Goal: Information Seeking & Learning: Check status

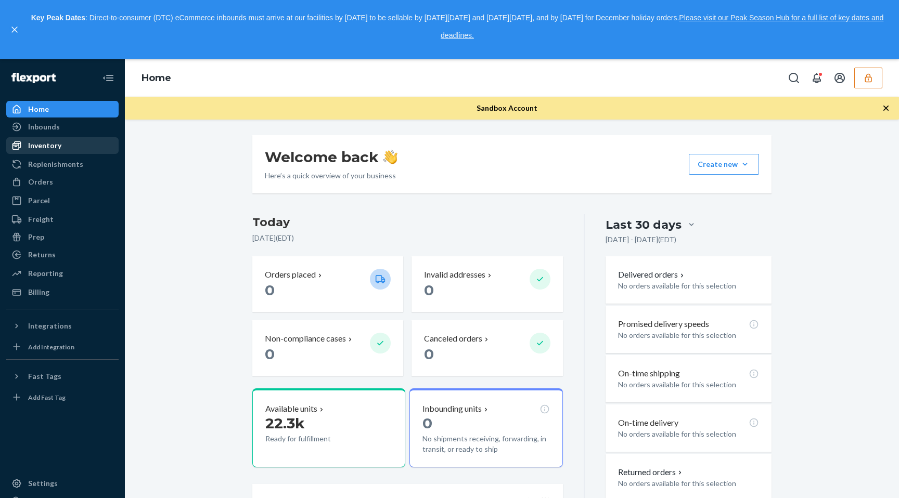
click at [62, 140] on div "Inventory" at bounding box center [62, 145] width 110 height 15
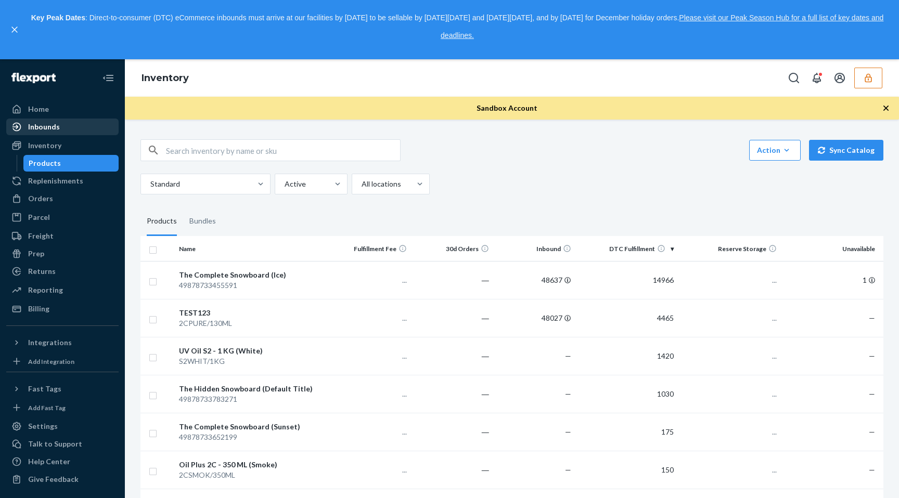
click at [62, 126] on div "Inbounds" at bounding box center [62, 127] width 110 height 15
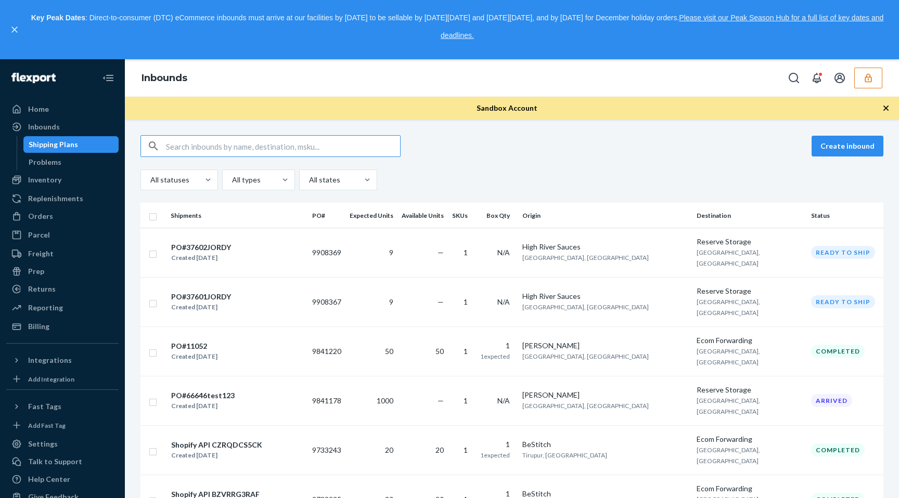
click at [867, 81] on icon "button" at bounding box center [868, 78] width 10 height 10
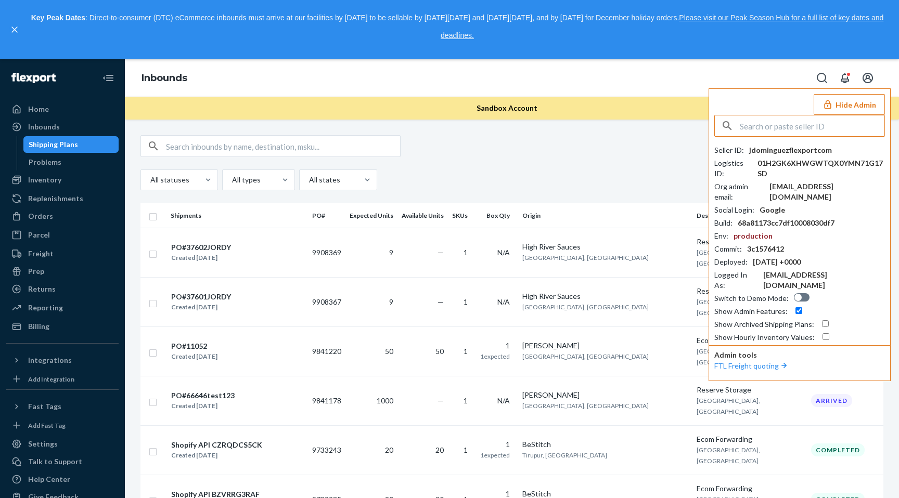
click at [781, 125] on input "text" at bounding box center [812, 125] width 145 height 21
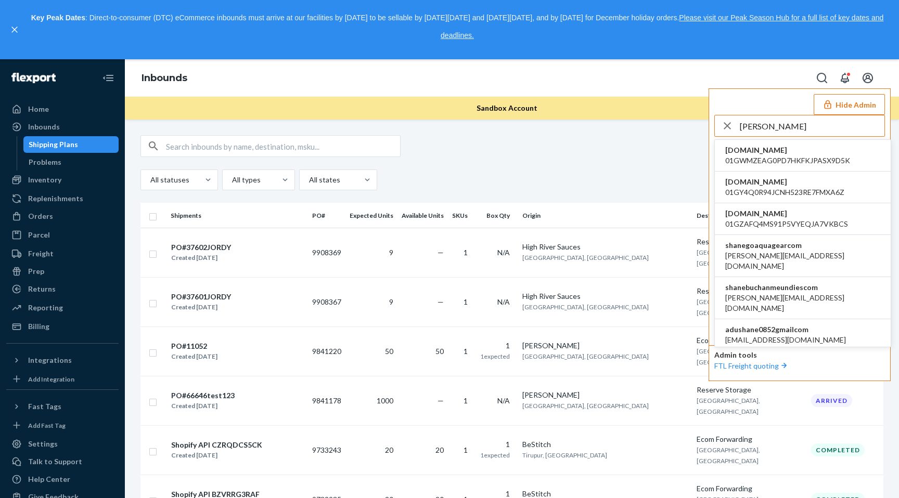
click at [779, 127] on input "shane" at bounding box center [812, 125] width 145 height 21
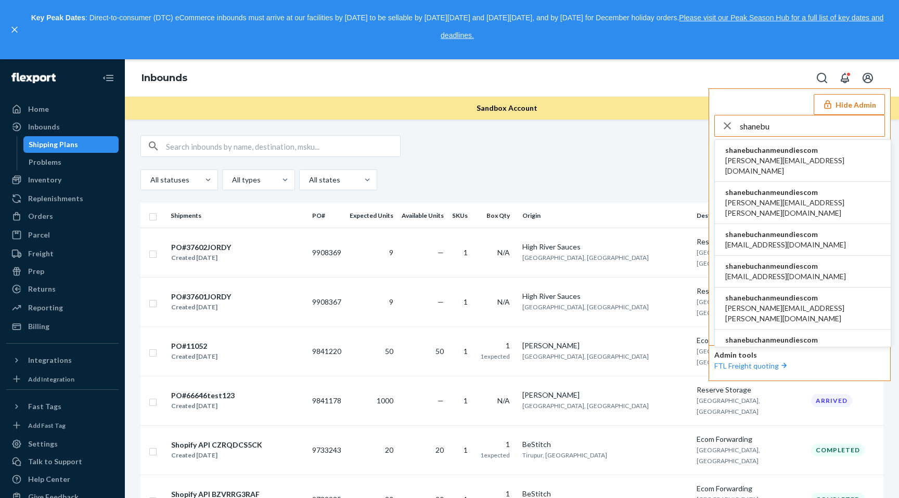
type input "shanebu"
click at [788, 156] on span "aaronjhon.ygay@awesomecx.com" at bounding box center [802, 166] width 155 height 21
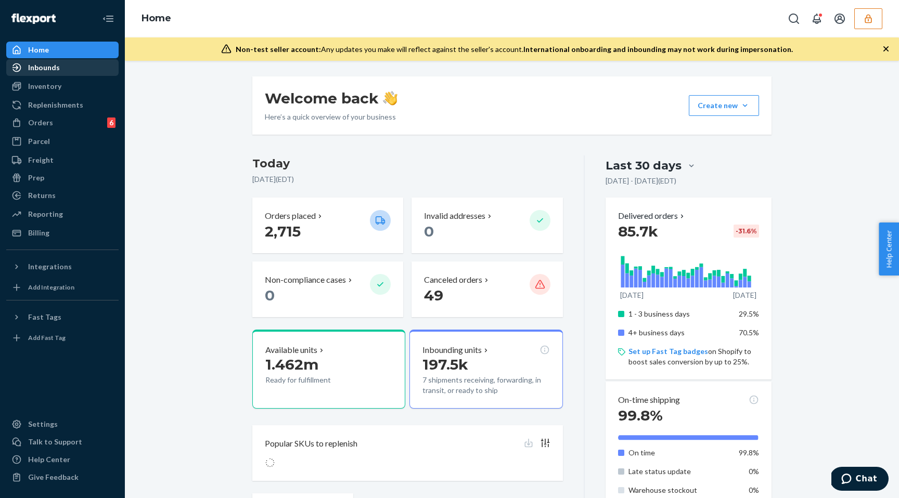
click at [77, 74] on div "Inbounds" at bounding box center [62, 67] width 110 height 15
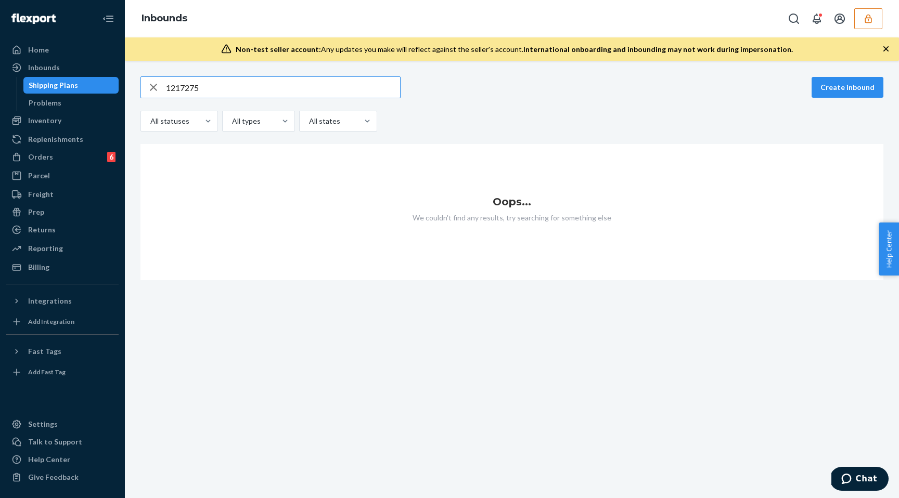
type input "1217275"
click at [234, 90] on input "1217275" at bounding box center [283, 87] width 234 height 21
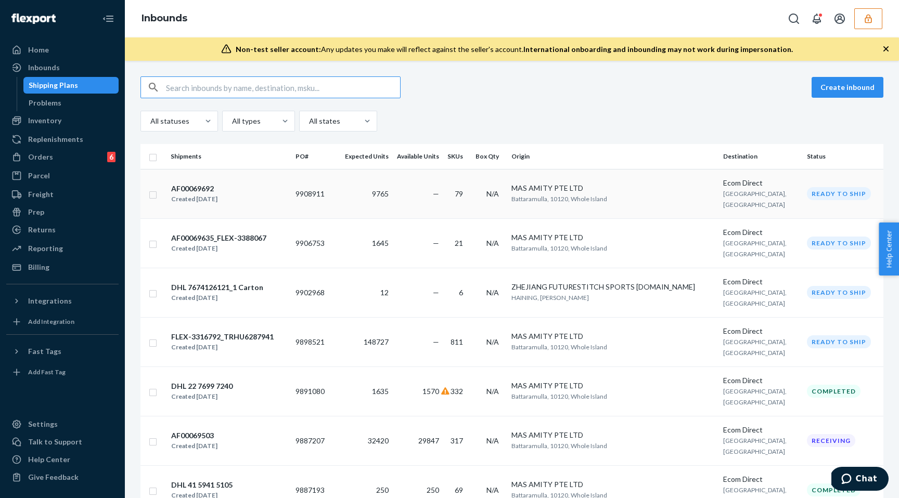
click at [251, 188] on div "AF00069692 Created Aug 21, 2025" at bounding box center [229, 194] width 116 height 22
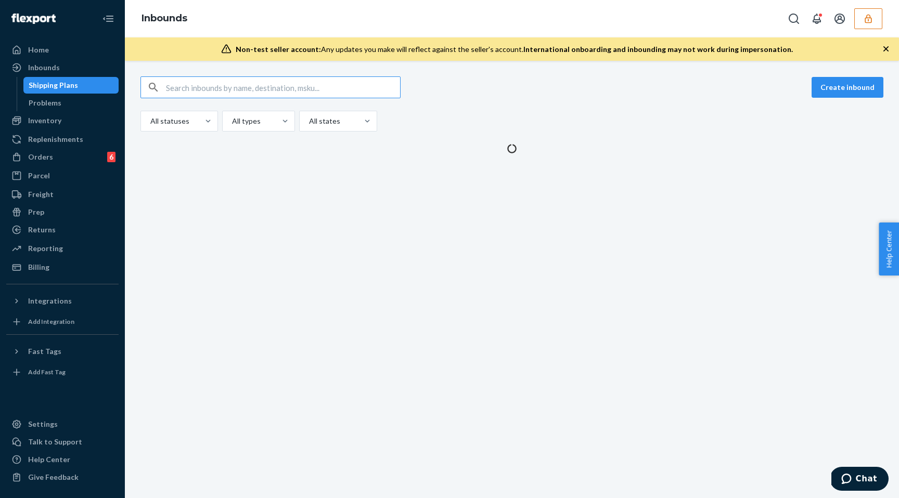
click at [201, 89] on input "text" at bounding box center [283, 87] width 234 height 21
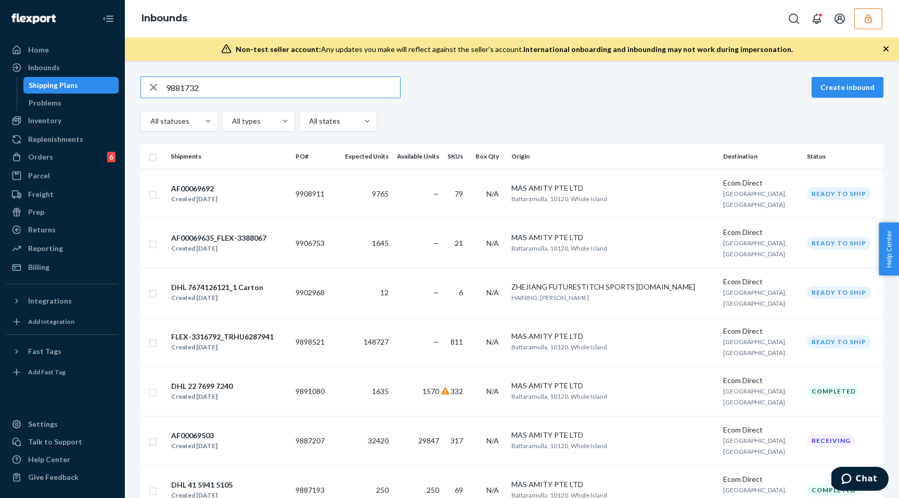
type input "9881732"
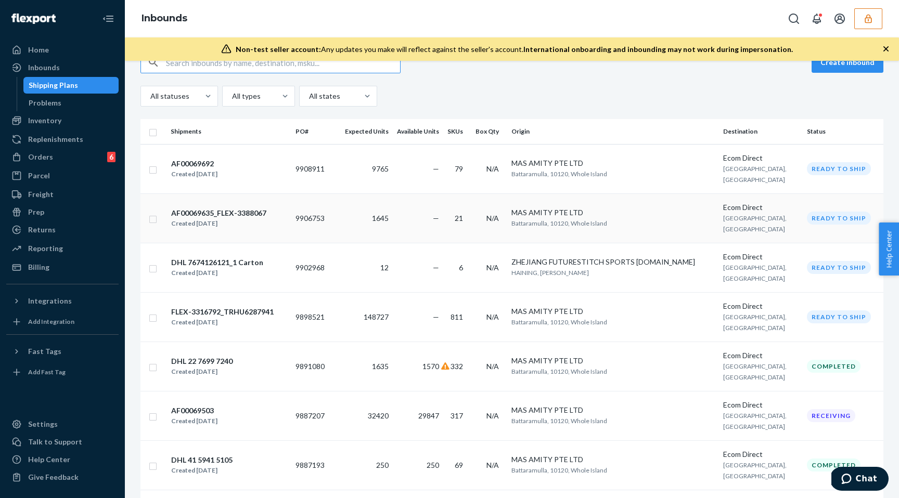
scroll to position [27, 0]
click at [234, 172] on div "AF00069692 Created Aug 21, 2025" at bounding box center [229, 168] width 116 height 22
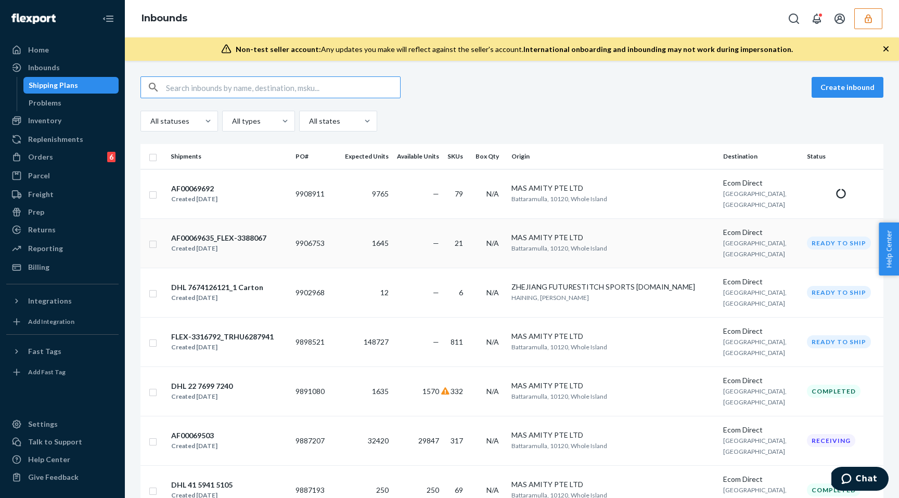
click at [230, 233] on div "AF00069635_FLEX-3388067" at bounding box center [218, 238] width 95 height 10
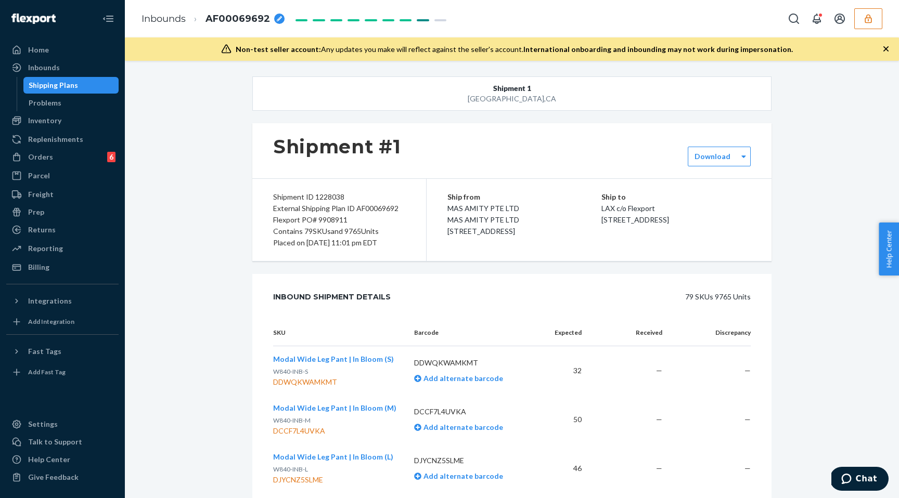
click at [89, 87] on div "Shipping Plans" at bounding box center [71, 85] width 94 height 15
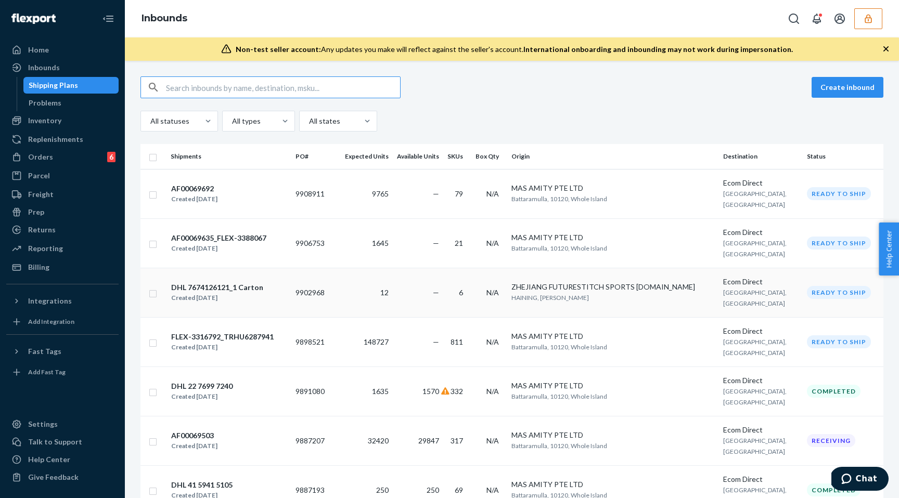
click at [262, 282] on div "DHL 7674126121_1 Carton Created Aug 18, 2025" at bounding box center [229, 293] width 116 height 22
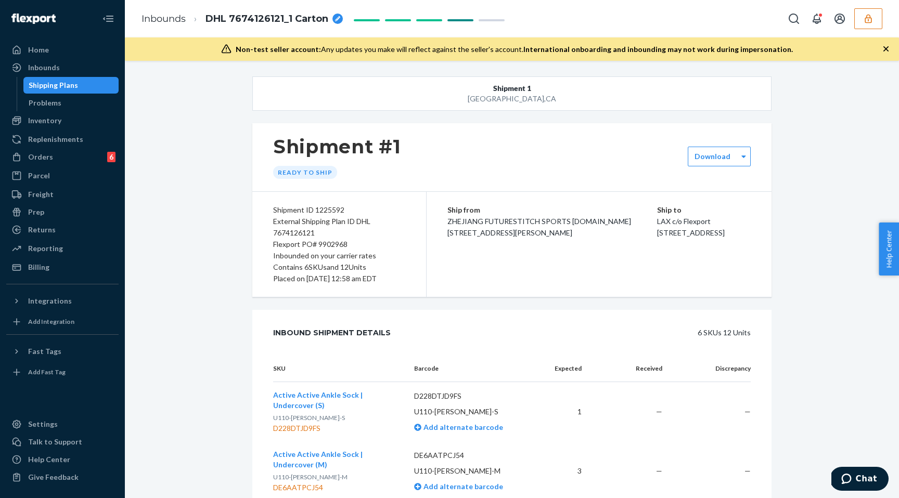
click at [84, 86] on div "Shipping Plans" at bounding box center [71, 85] width 94 height 15
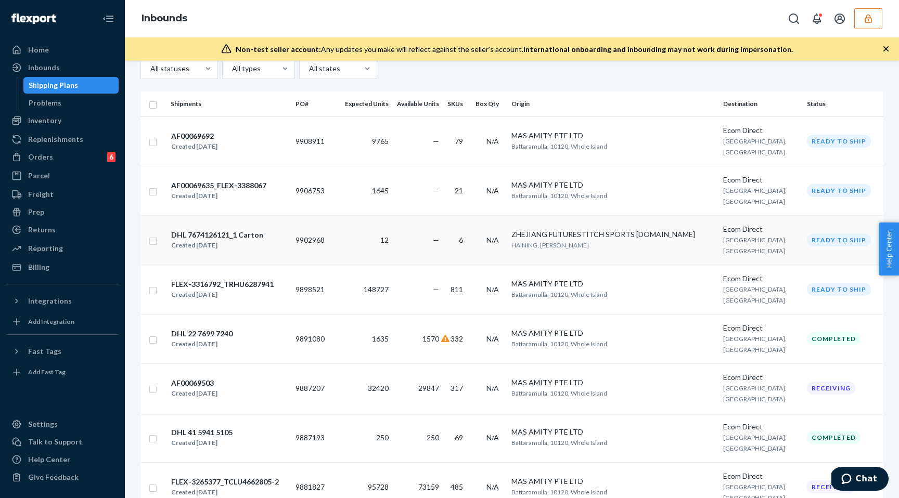
scroll to position [54, 0]
click at [239, 313] on td "DHL 22 7699 7240 Created Aug 7, 2025" at bounding box center [228, 337] width 125 height 49
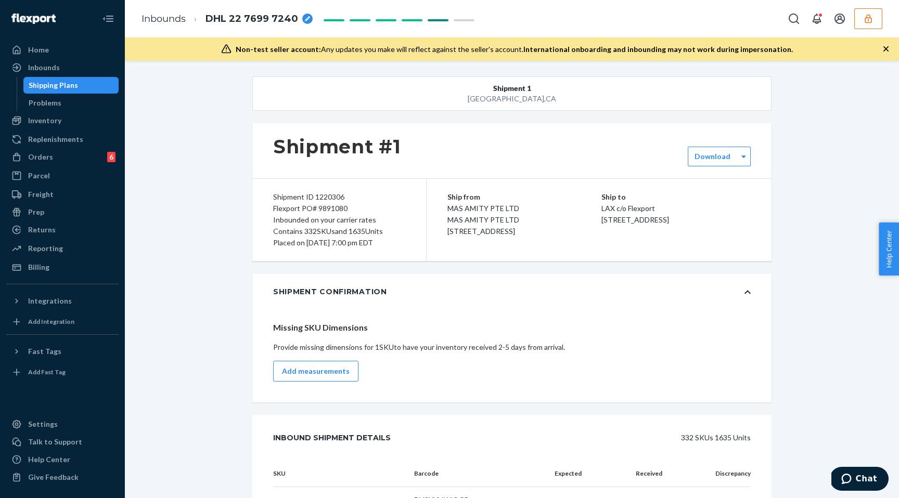
click at [75, 87] on div "Shipping Plans" at bounding box center [53, 85] width 49 height 10
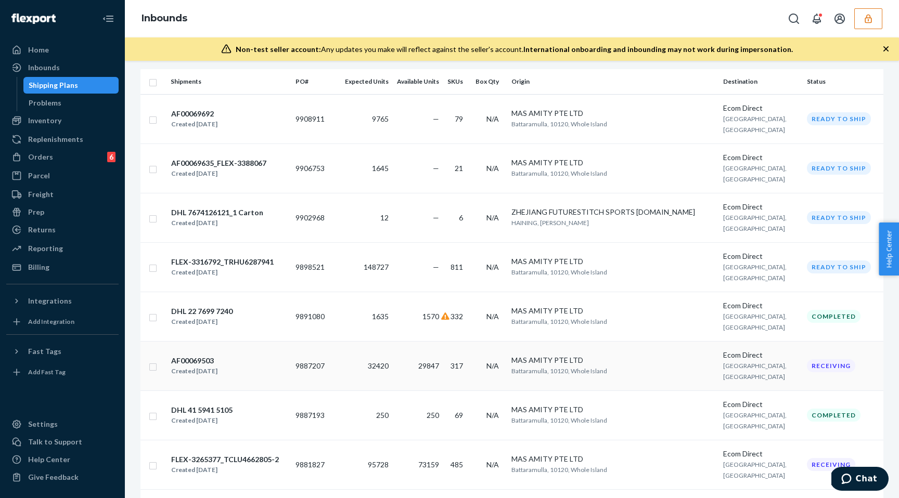
scroll to position [99, 0]
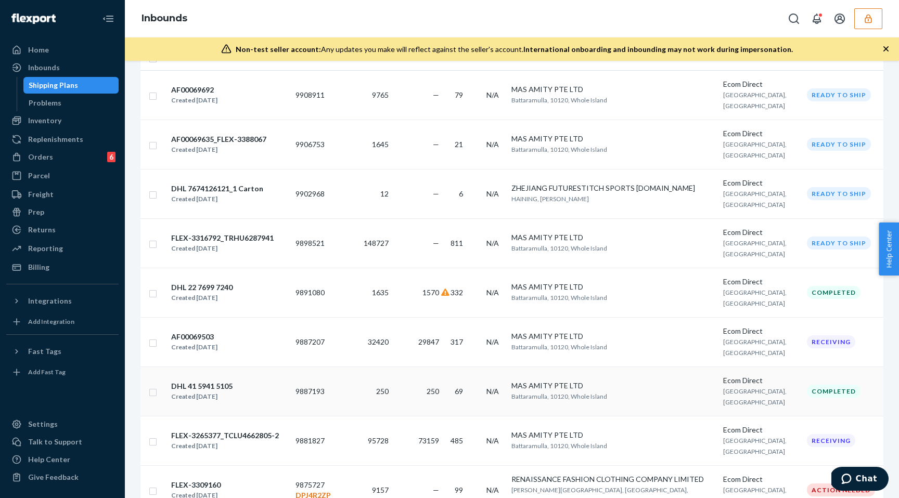
click at [240, 381] on div "DHL 41 5941 5105 Created Aug 4, 2025" at bounding box center [229, 392] width 116 height 22
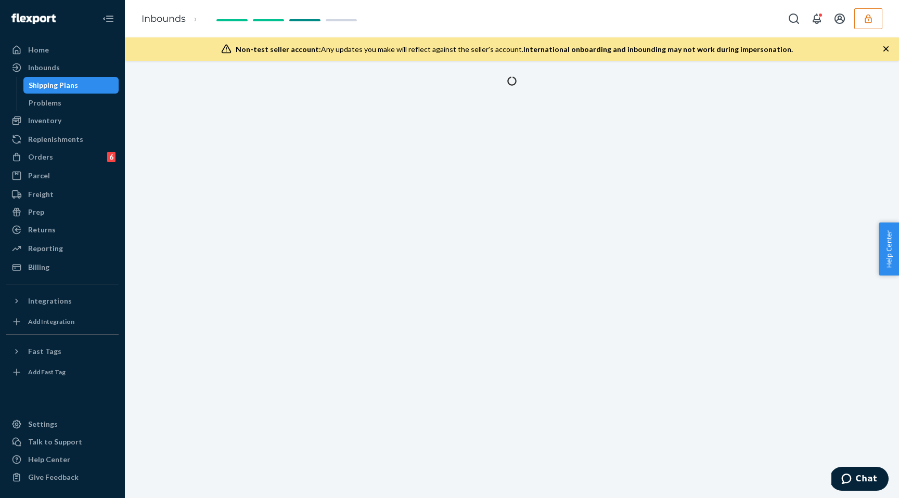
click at [77, 82] on div "Shipping Plans" at bounding box center [71, 85] width 94 height 15
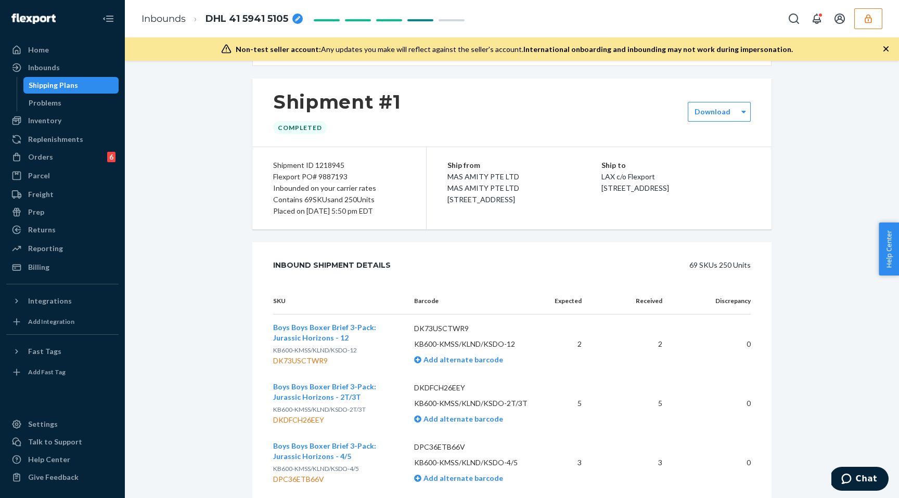
scroll to position [49, 0]
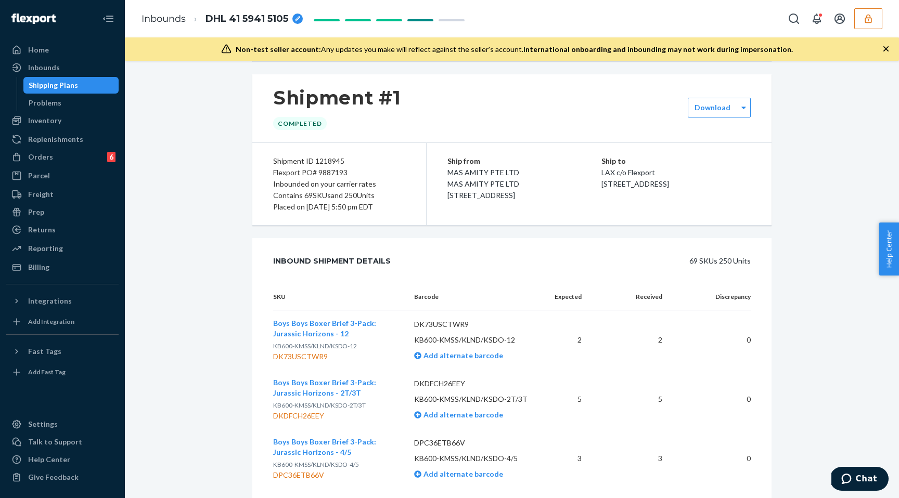
click at [95, 89] on div "Shipping Plans" at bounding box center [71, 85] width 94 height 15
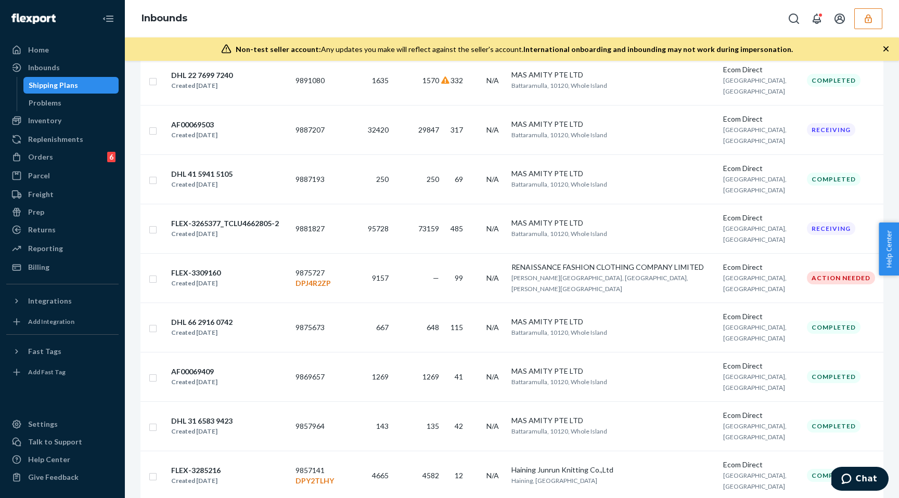
scroll to position [503, 0]
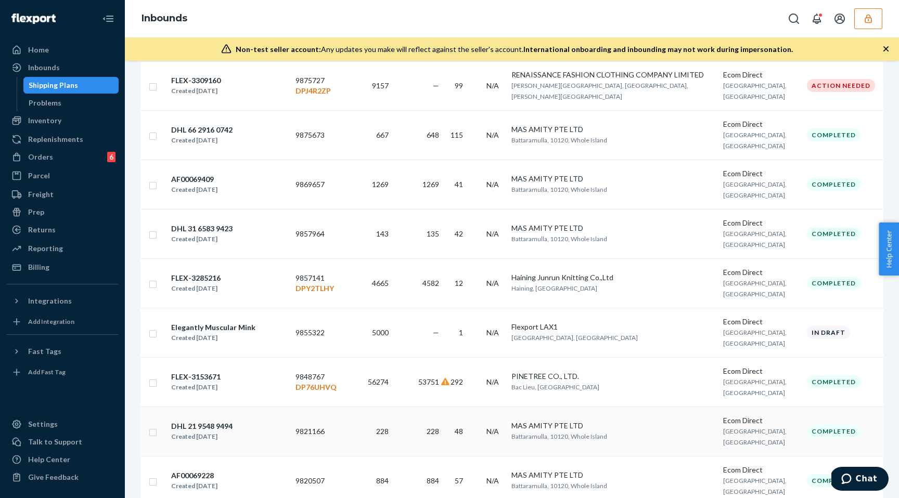
click at [238, 421] on div "DHL 21 9548 9494 Created Jun 23, 2025" at bounding box center [229, 432] width 116 height 22
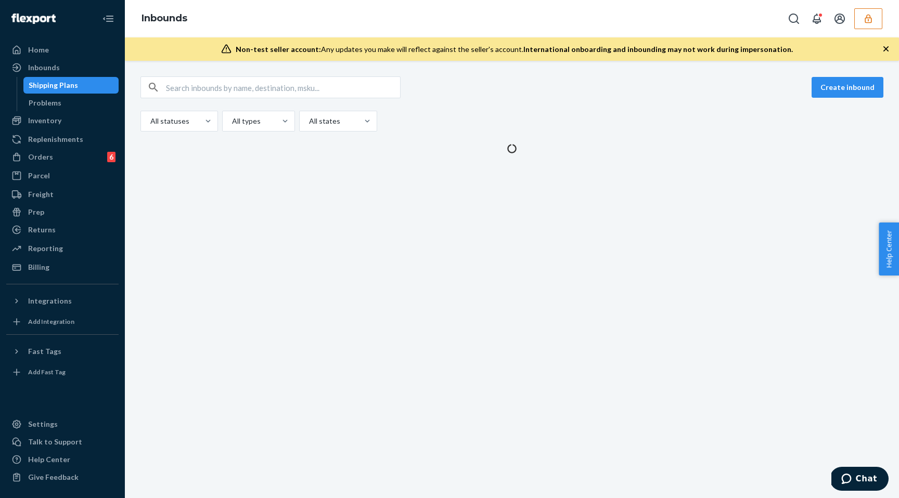
click at [67, 85] on div "Shipping Plans" at bounding box center [53, 85] width 49 height 10
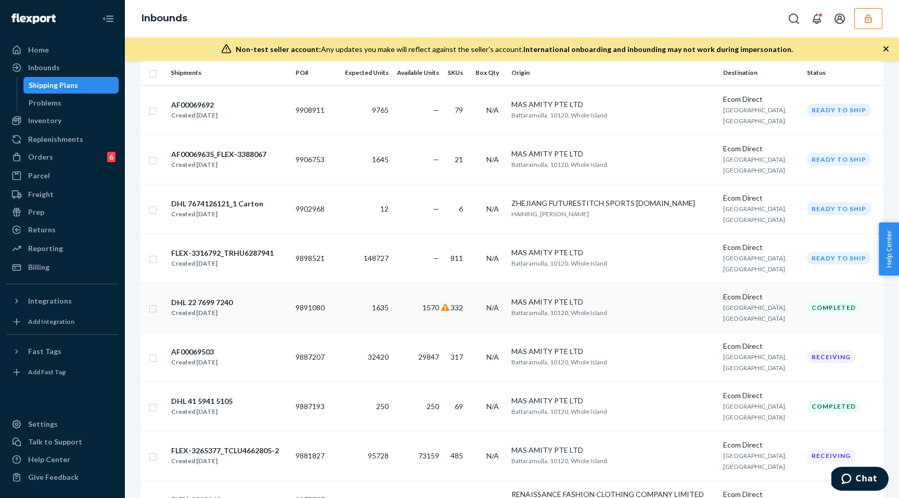
scroll to position [89, 0]
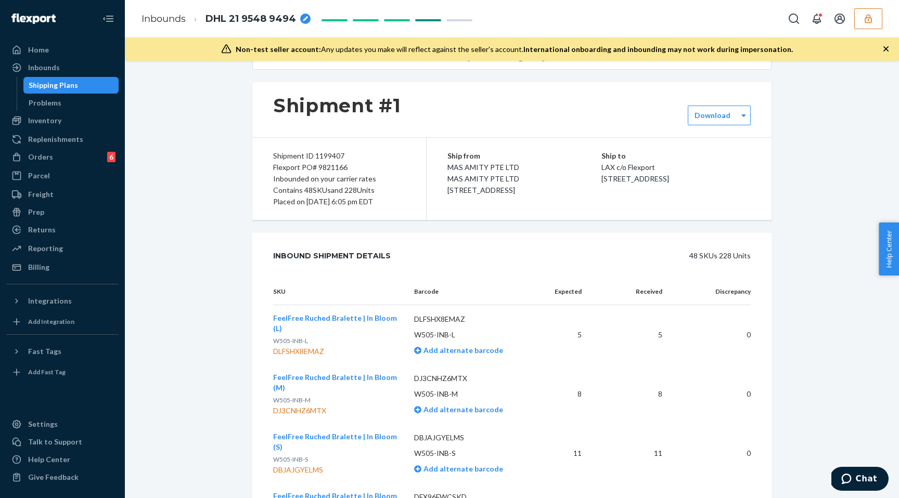
scroll to position [49, 0]
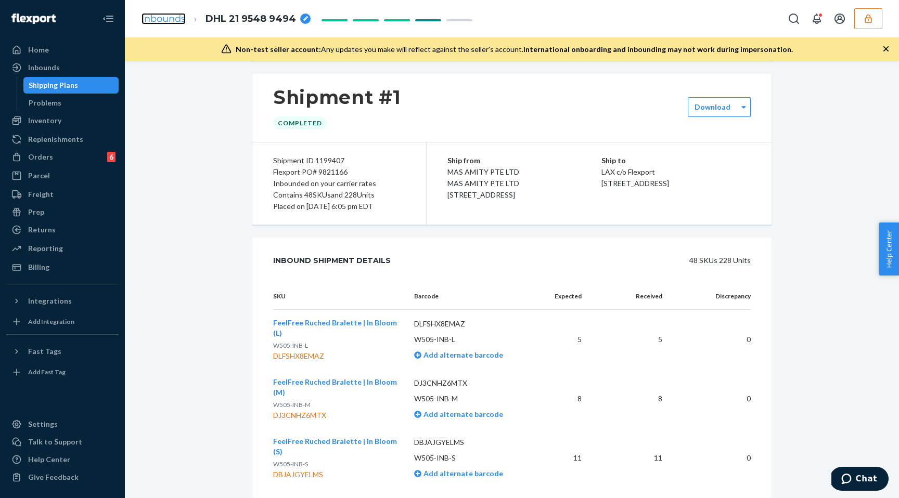
click at [163, 17] on link "Inbounds" at bounding box center [163, 18] width 44 height 11
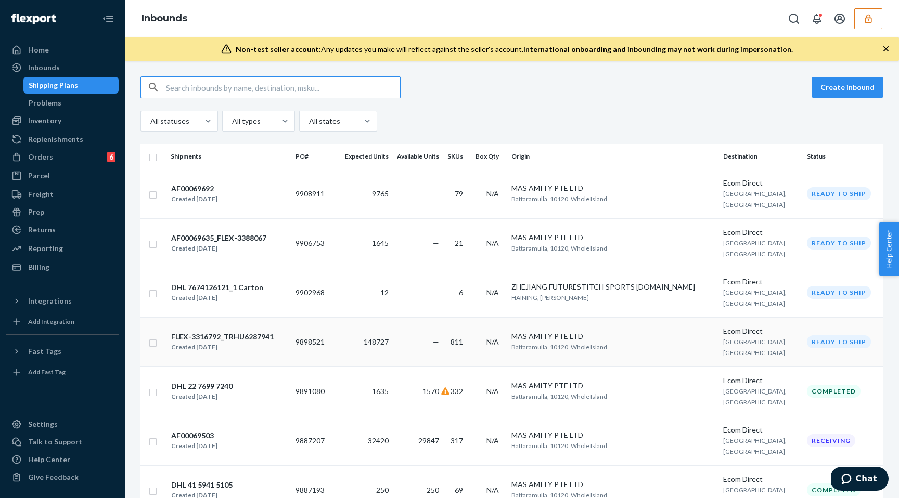
click at [341, 317] on td "9898521" at bounding box center [315, 341] width 49 height 49
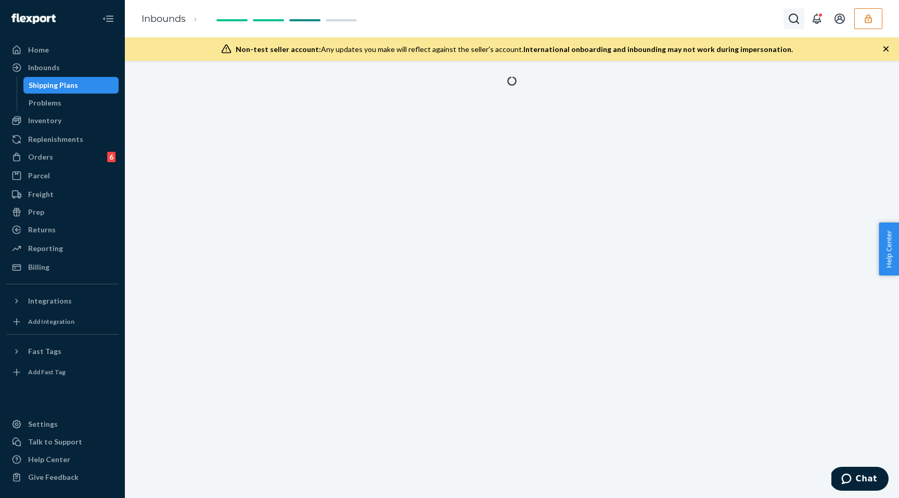
click at [793, 21] on icon "Open Search Box" at bounding box center [793, 18] width 12 height 12
click at [720, 24] on div at bounding box center [721, 18] width 166 height 21
click at [691, 14] on input "Search Input" at bounding box center [717, 19] width 128 height 10
paste input "1217275"
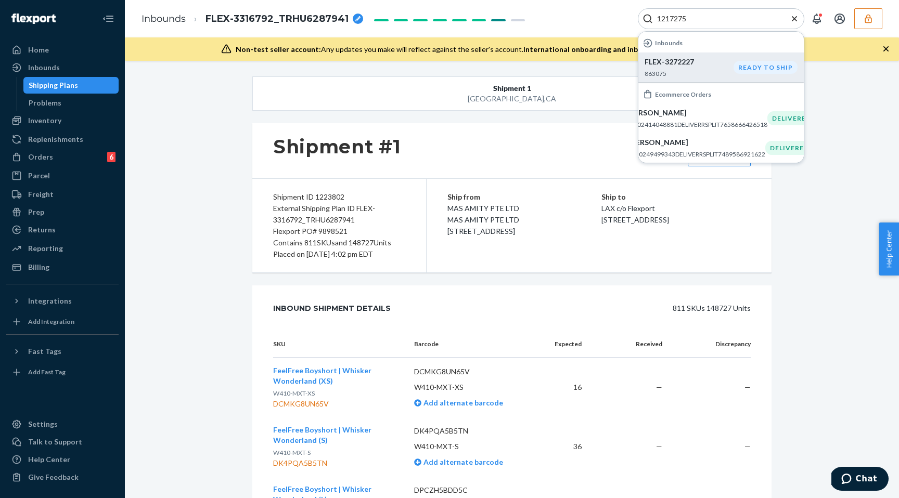
type input "1217275"
click at [699, 61] on p "FLEX-3272227" at bounding box center [688, 62] width 89 height 10
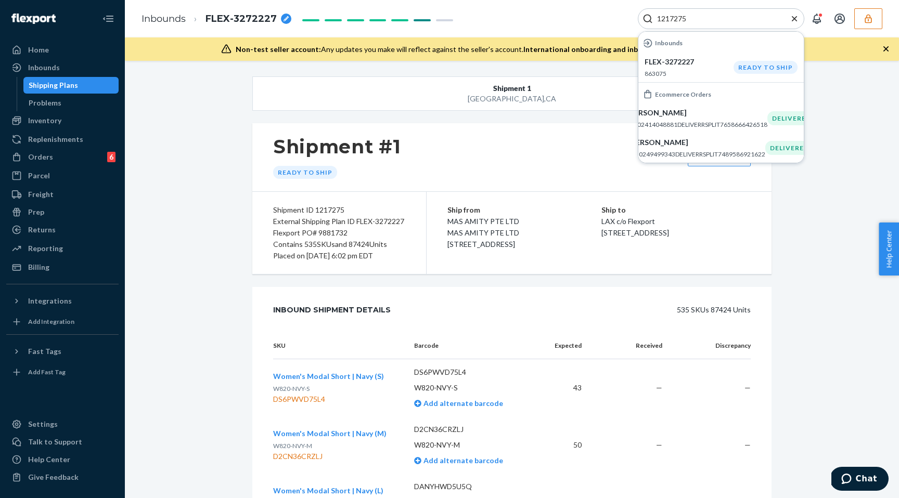
click at [237, 16] on span "FLEX-3272227" at bounding box center [240, 19] width 71 height 14
click at [266, 16] on input "FLEX-3272227" at bounding box center [257, 18] width 104 height 17
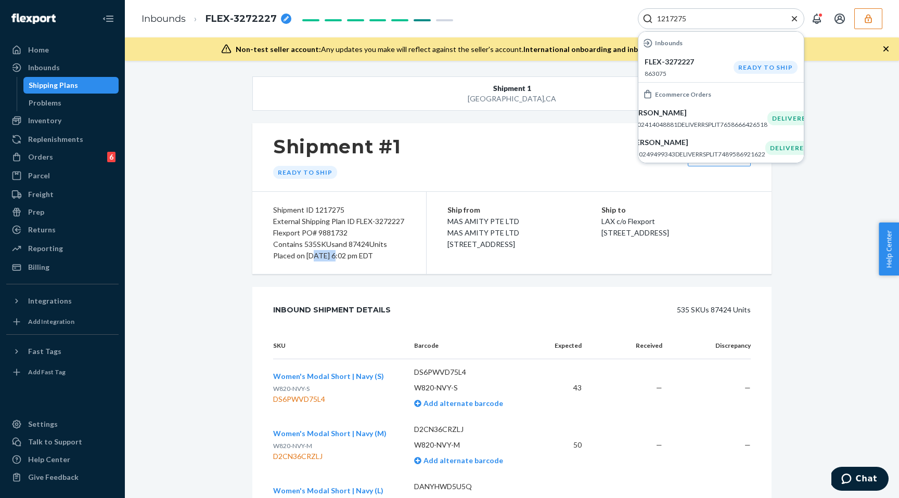
drag, startPoint x: 315, startPoint y: 255, endPoint x: 336, endPoint y: 255, distance: 21.3
click at [336, 255] on div "Placed on 07/31/2025 at 6:02 pm EDT" at bounding box center [339, 255] width 132 height 11
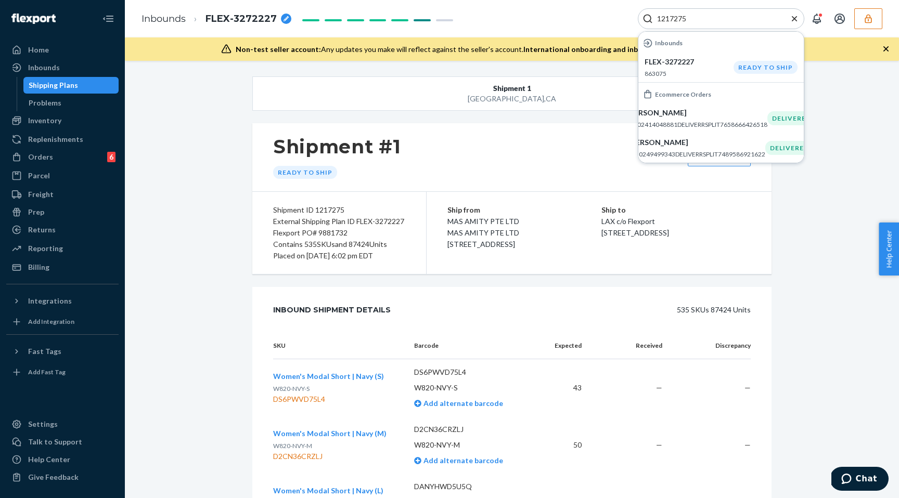
click at [532, 88] on button "Shipment 1 San Bernardino , CA" at bounding box center [511, 93] width 519 height 34
click at [794, 20] on icon "Close Search" at bounding box center [794, 19] width 10 height 10
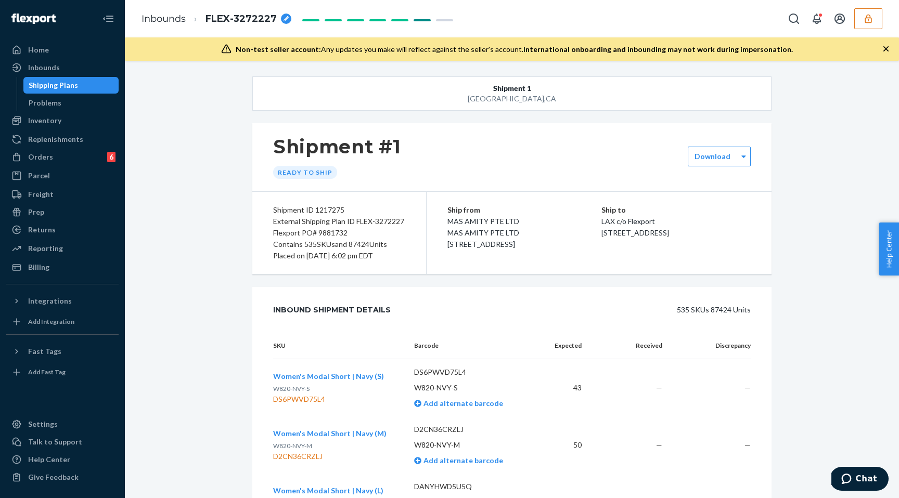
click at [87, 83] on div "Shipping Plans" at bounding box center [71, 85] width 94 height 15
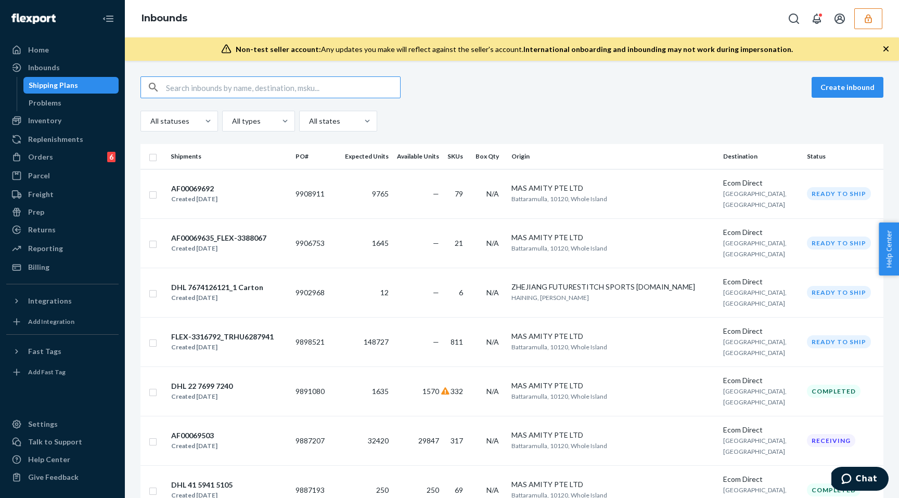
paste input "FLEX-3272227"
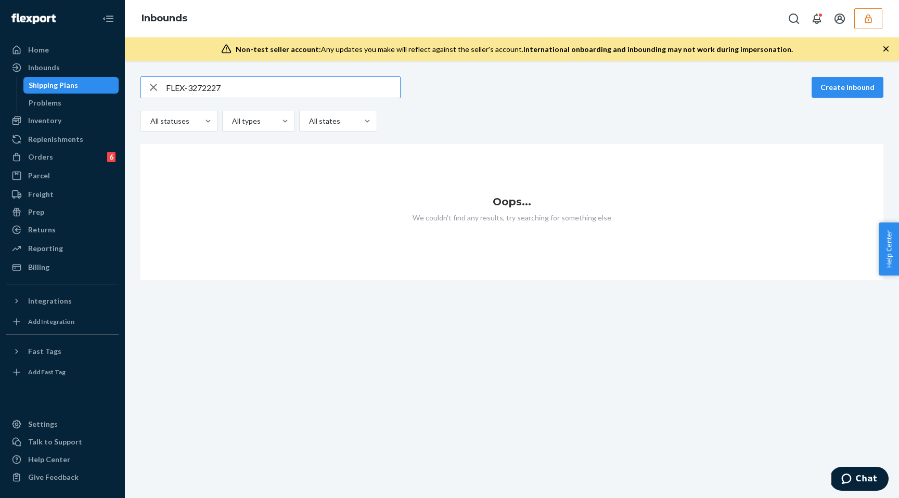
type input "FLEX-3272227"
click at [871, 19] on icon "button" at bounding box center [867, 18] width 7 height 9
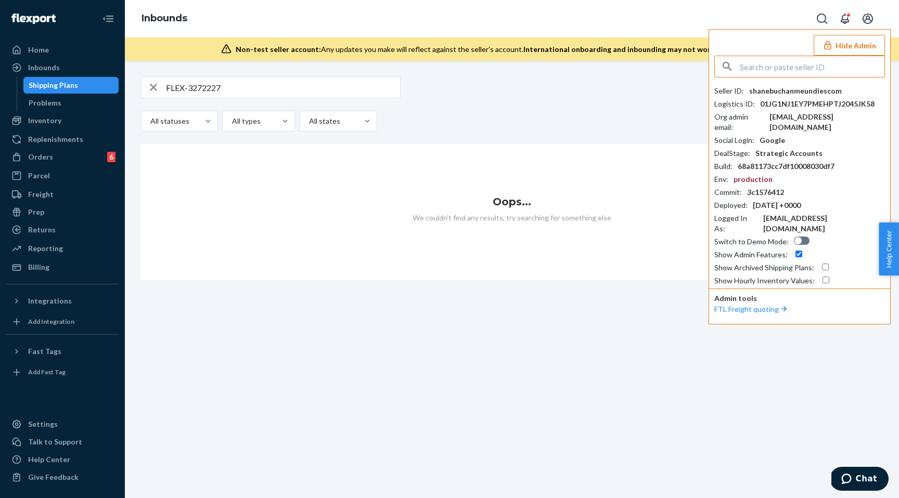
click at [663, 124] on div "All statuses All types All states" at bounding box center [511, 121] width 743 height 21
click at [820, 20] on icon "Open Search Box" at bounding box center [821, 18] width 12 height 12
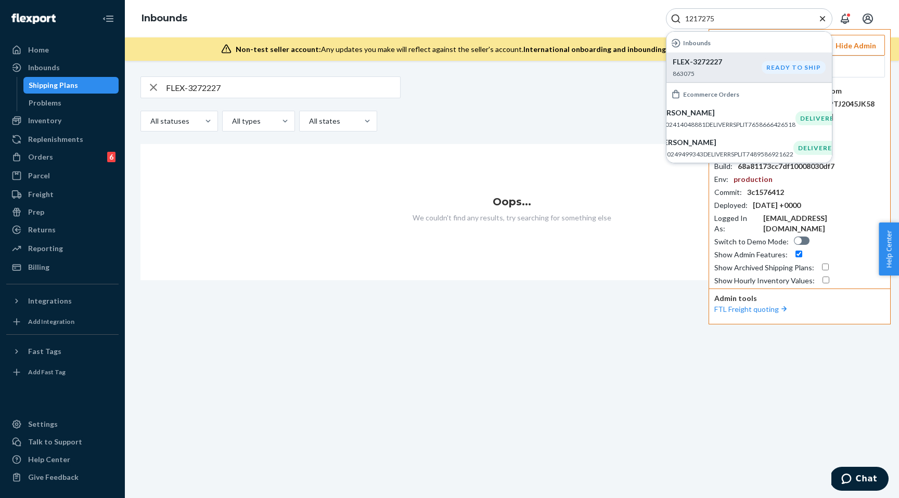
type input "1217275"
click at [701, 64] on p "FLEX-3272227" at bounding box center [716, 62] width 89 height 10
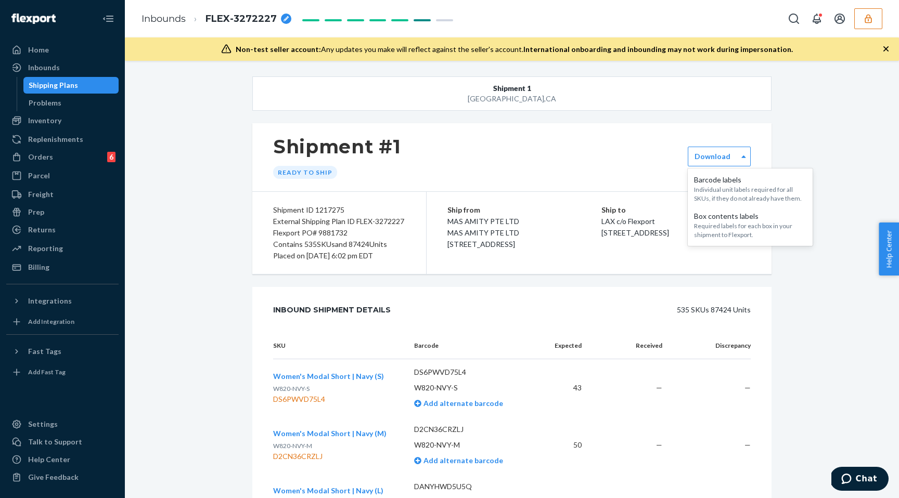
click at [543, 145] on div "Shipment #1 Ready to ship" at bounding box center [511, 157] width 519 height 68
click at [886, 48] on icon "button" at bounding box center [885, 48] width 5 height 5
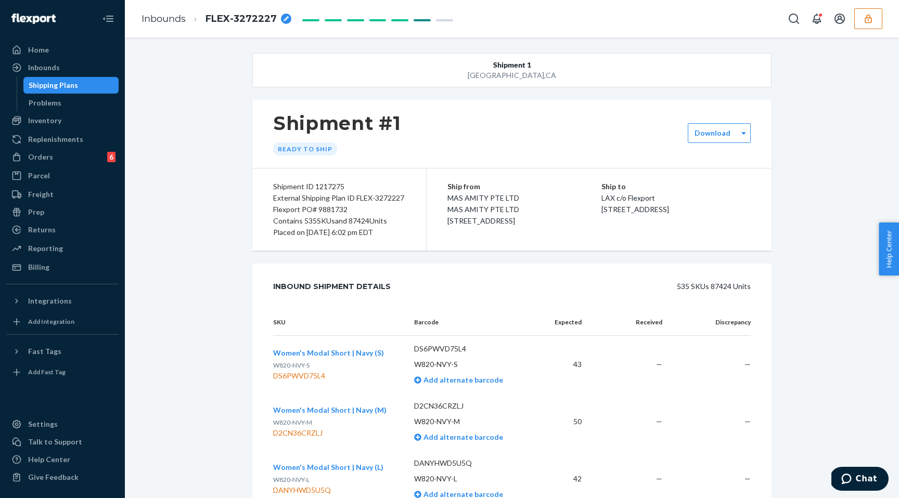
click at [343, 107] on div "Shipment #1 Ready to ship" at bounding box center [511, 134] width 519 height 68
click at [328, 126] on h1 "Shipment #1" at bounding box center [337, 123] width 128 height 22
click at [359, 124] on h1 "Shipment #1" at bounding box center [337, 123] width 128 height 22
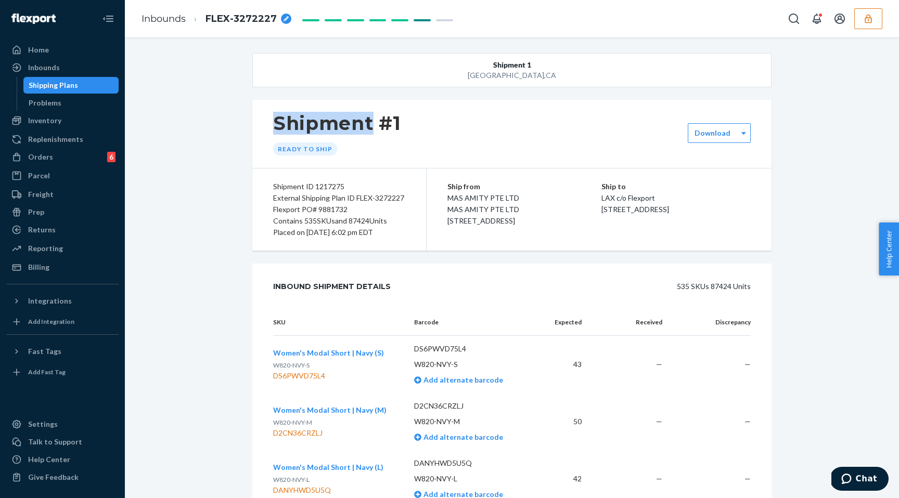
click at [359, 124] on h1 "Shipment #1" at bounding box center [337, 123] width 128 height 22
click at [418, 116] on div "Shipment #1 Ready to ship" at bounding box center [511, 134] width 519 height 68
click at [867, 18] on icon "button" at bounding box center [867, 18] width 7 height 9
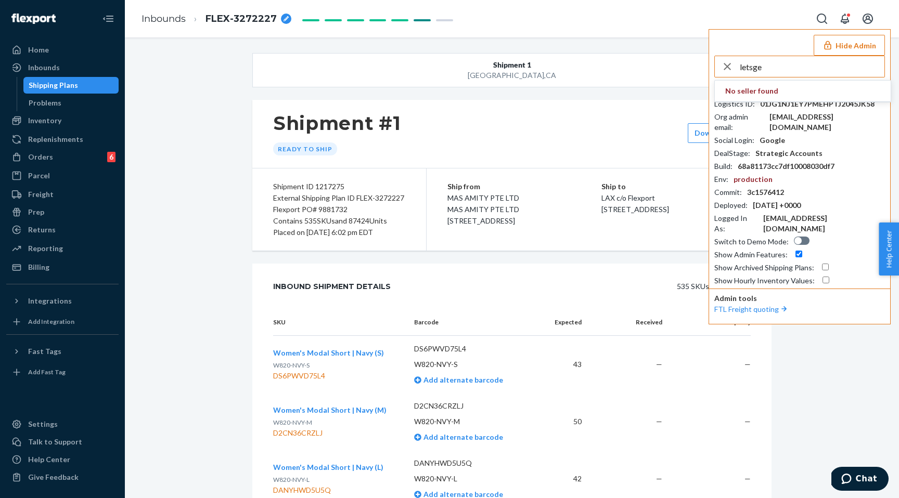
type input "letsgel"
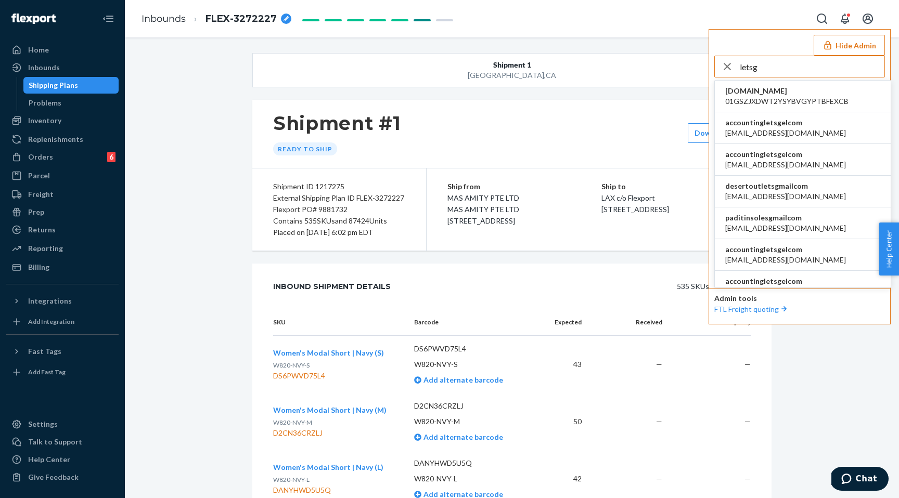
type input "letsg"
click at [779, 131] on span "[EMAIL_ADDRESS][DOMAIN_NAME]" at bounding box center [785, 133] width 121 height 10
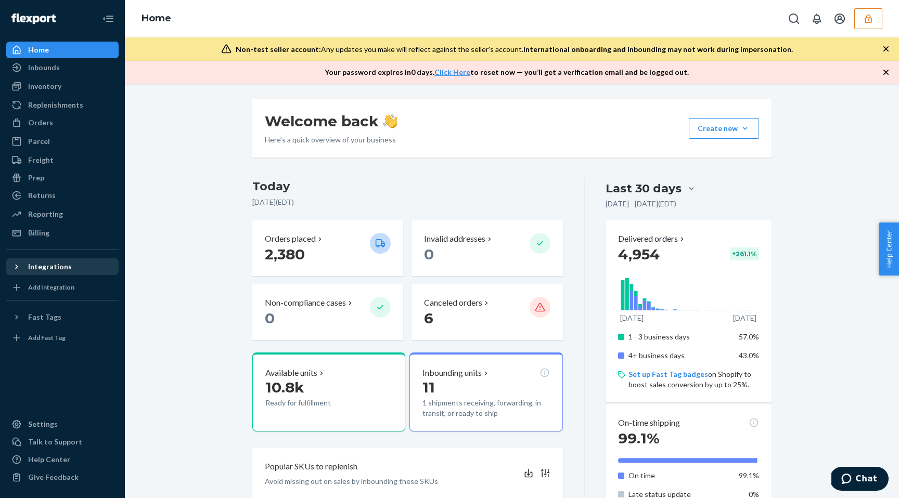
click at [45, 268] on div "Integrations" at bounding box center [50, 267] width 44 height 10
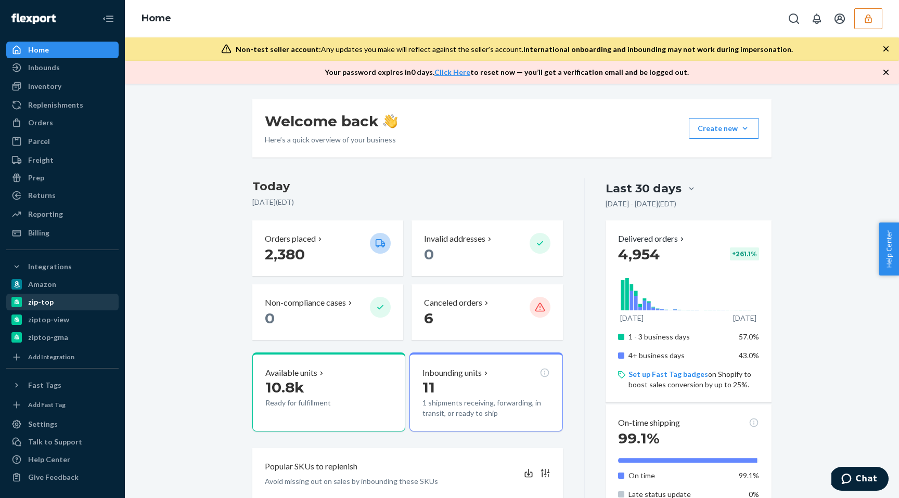
click at [64, 299] on div "zip-top" at bounding box center [62, 302] width 110 height 15
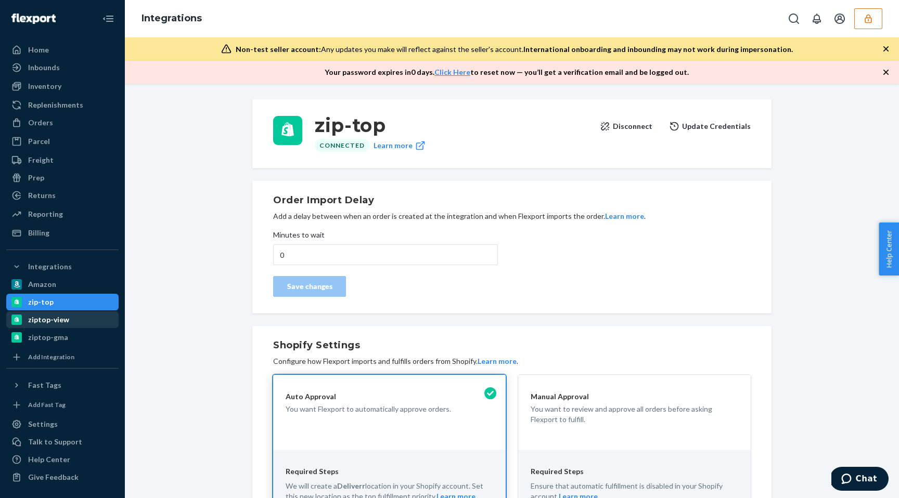
click at [67, 320] on div "ziptop-view" at bounding box center [62, 320] width 110 height 15
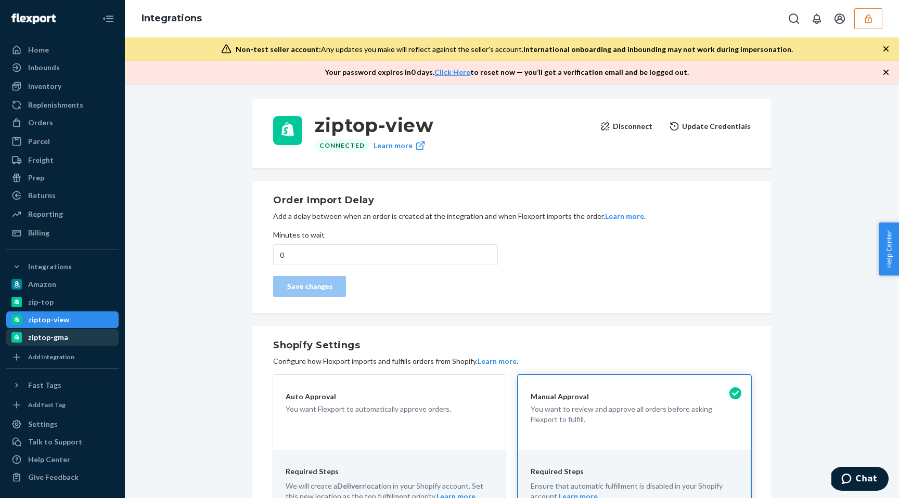
click at [66, 339] on div "ziptop-gma" at bounding box center [62, 337] width 110 height 15
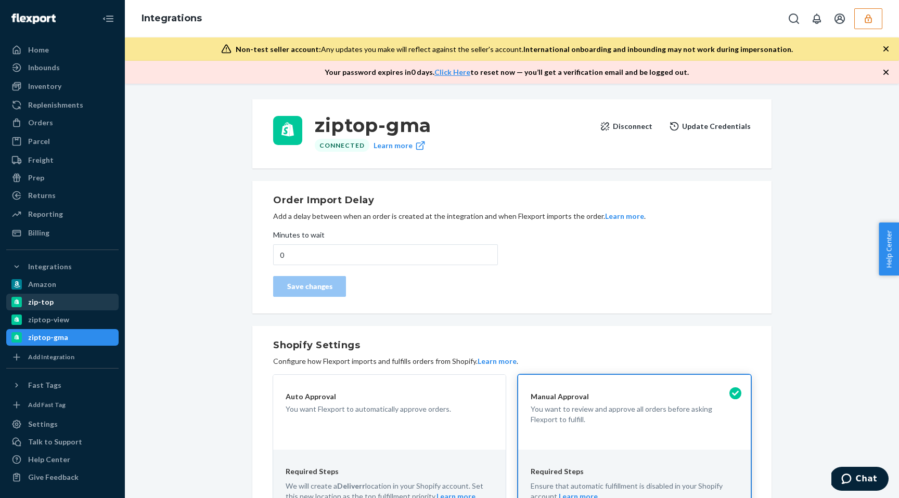
click at [63, 307] on div "zip-top" at bounding box center [62, 302] width 110 height 15
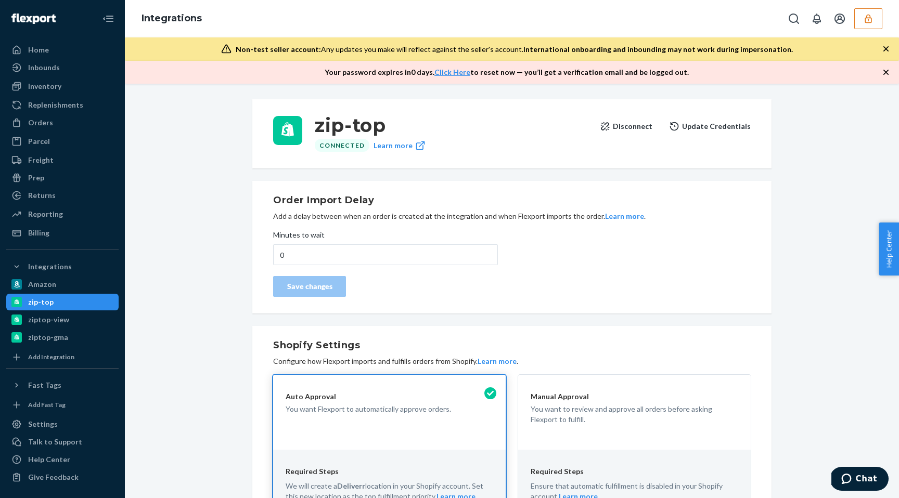
click at [871, 23] on icon "button" at bounding box center [868, 19] width 10 height 10
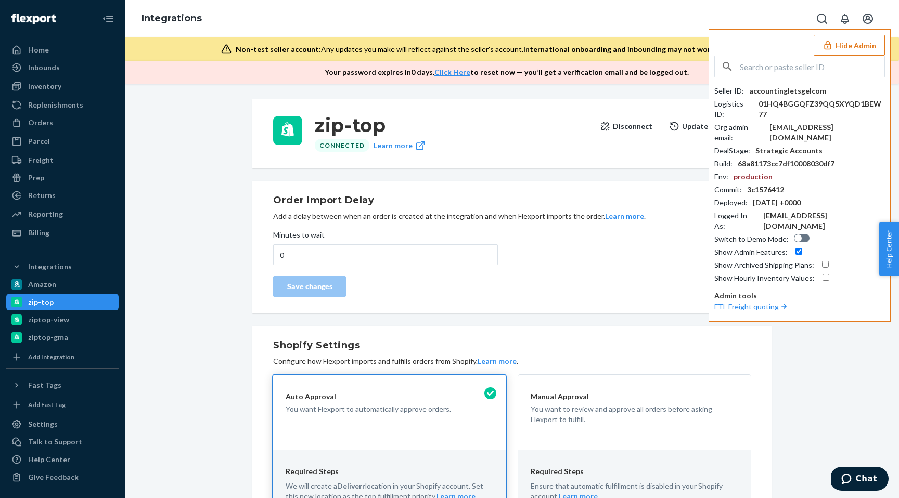
click at [618, 25] on div "Integrations Hide Admin Seller ID : accountingletsgelcom Logistics ID : 01HQ4BG…" at bounding box center [512, 18] width 774 height 37
click at [58, 93] on div "Inventory" at bounding box center [62, 86] width 110 height 15
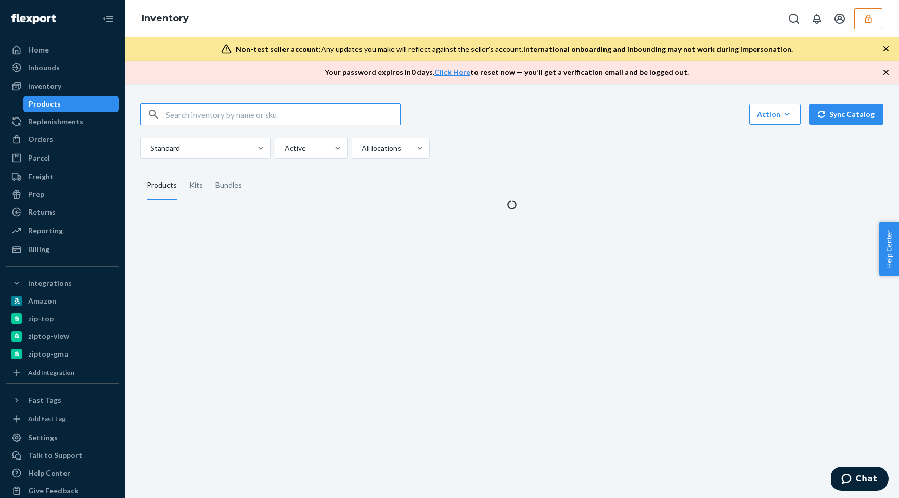
click at [227, 116] on input "text" at bounding box center [283, 114] width 234 height 21
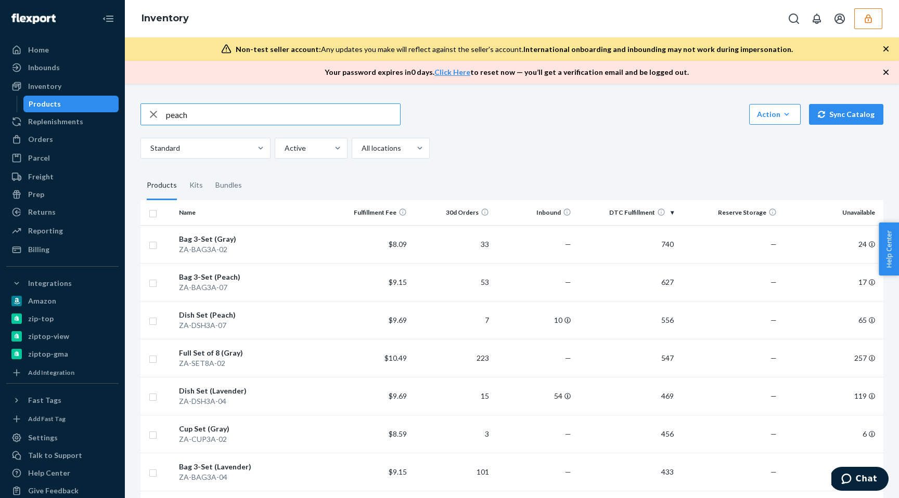
type input "peach"
click at [252, 325] on div "ZA-SET8A-07" at bounding box center [252, 325] width 146 height 10
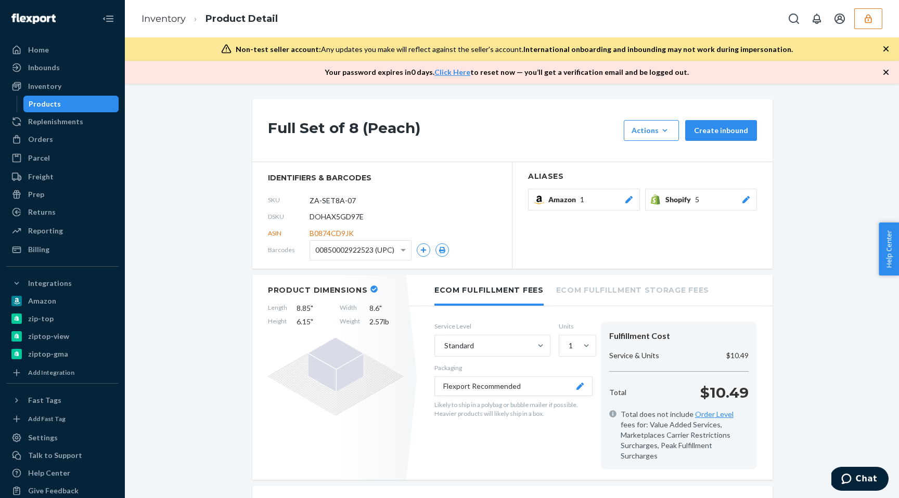
click at [679, 198] on span "Shopify" at bounding box center [680, 200] width 30 height 10
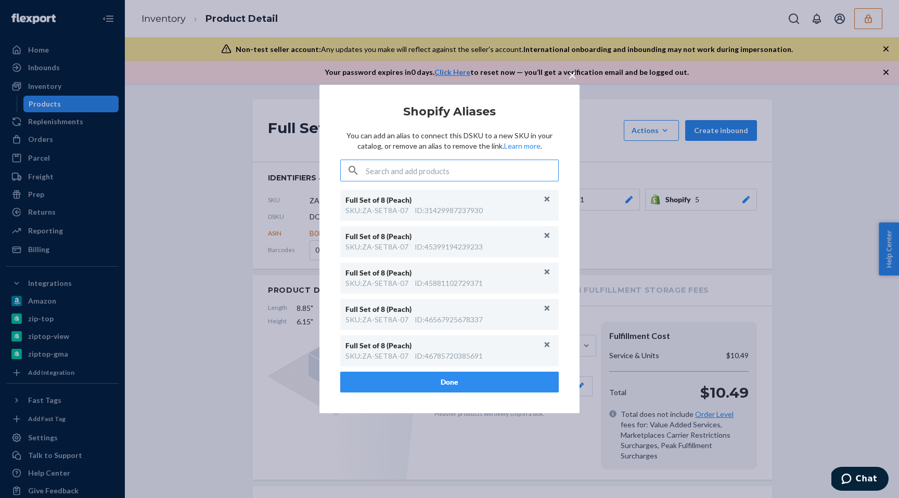
click at [570, 76] on span "×" at bounding box center [572, 75] width 8 height 18
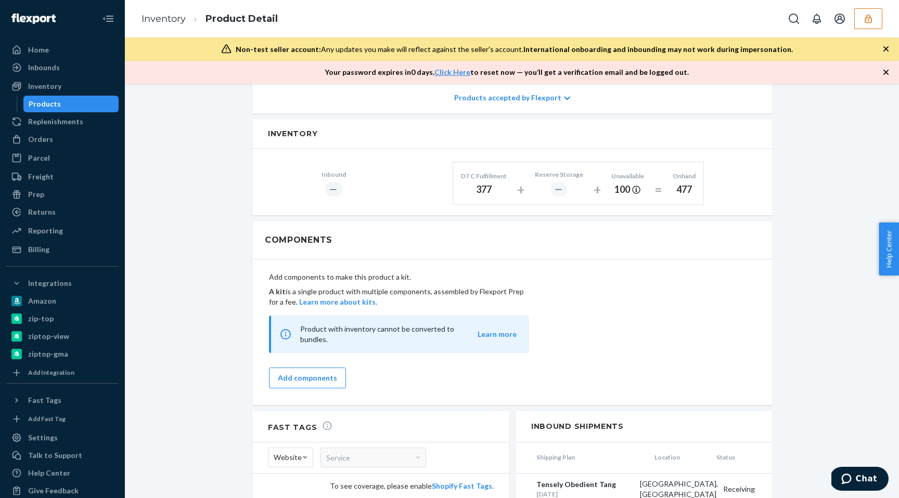
scroll to position [476, 0]
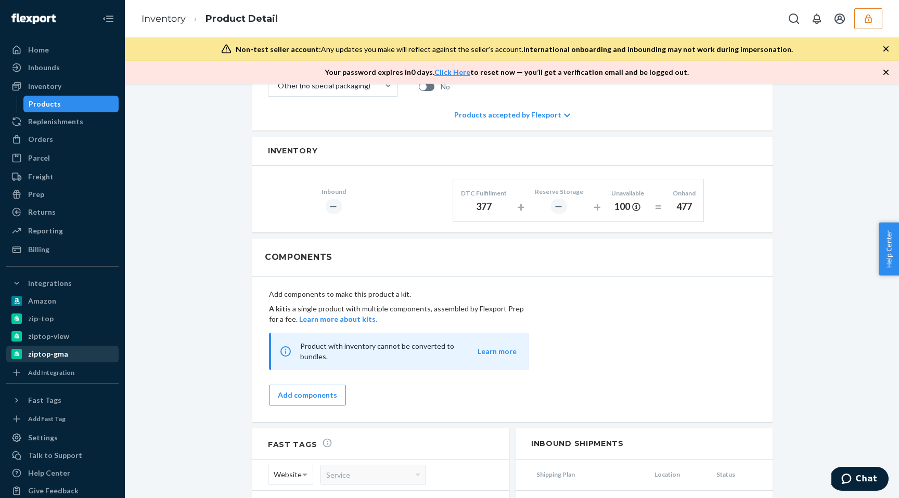
click at [59, 355] on div "ziptop-gma" at bounding box center [48, 354] width 40 height 10
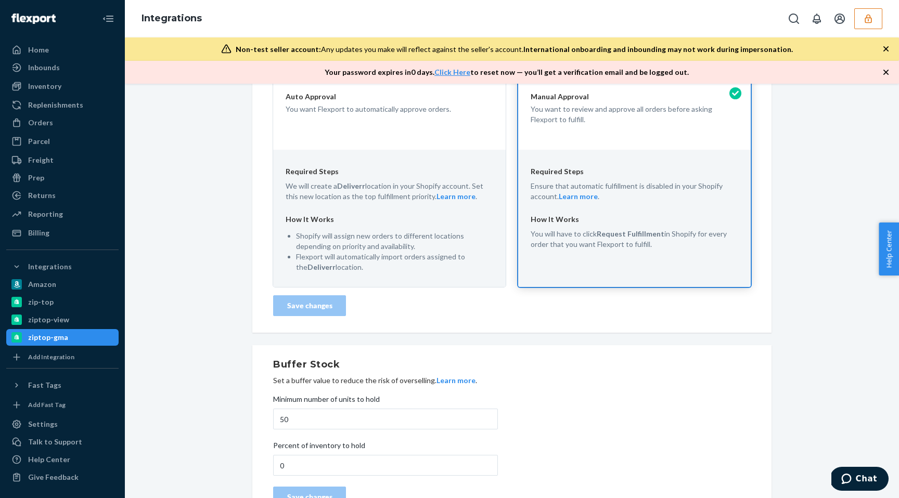
scroll to position [332, 0]
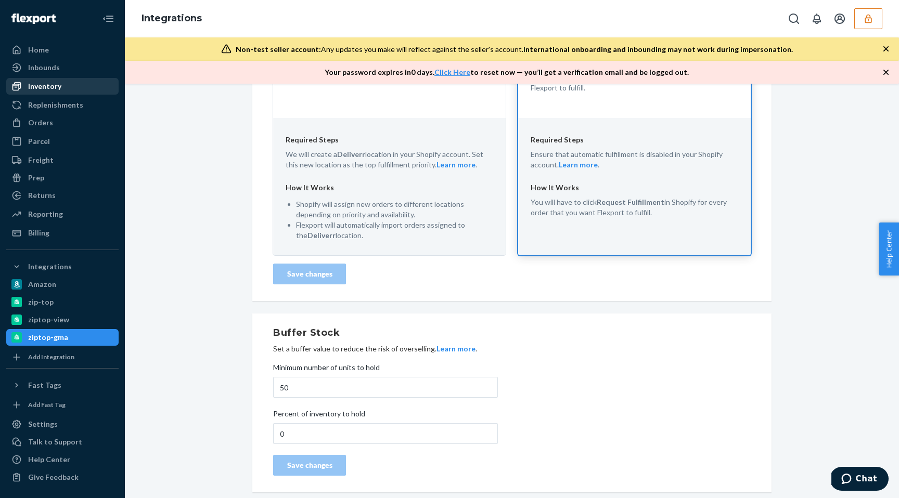
click at [56, 85] on div "Inventory" at bounding box center [44, 86] width 33 height 10
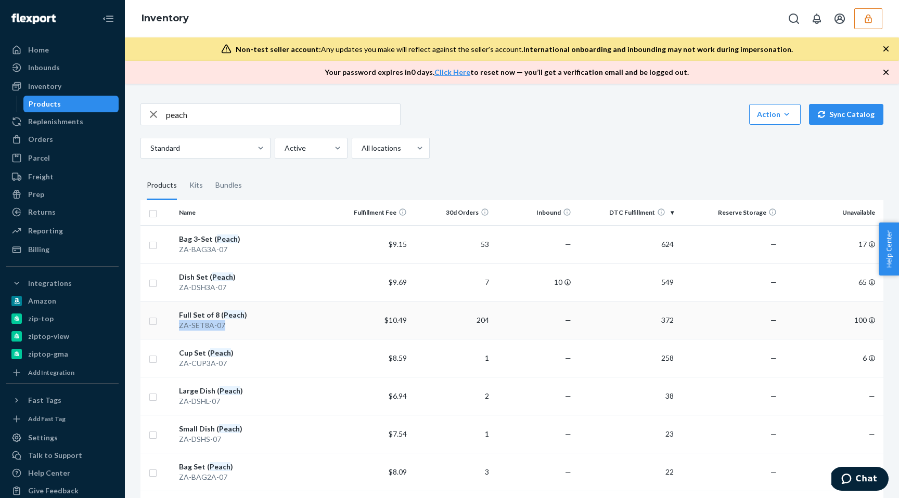
copy div "ZA-SET8A-07"
drag, startPoint x: 223, startPoint y: 325, endPoint x: 180, endPoint y: 325, distance: 43.2
click at [180, 325] on div "ZA-SET8A-07" at bounding box center [252, 325] width 146 height 10
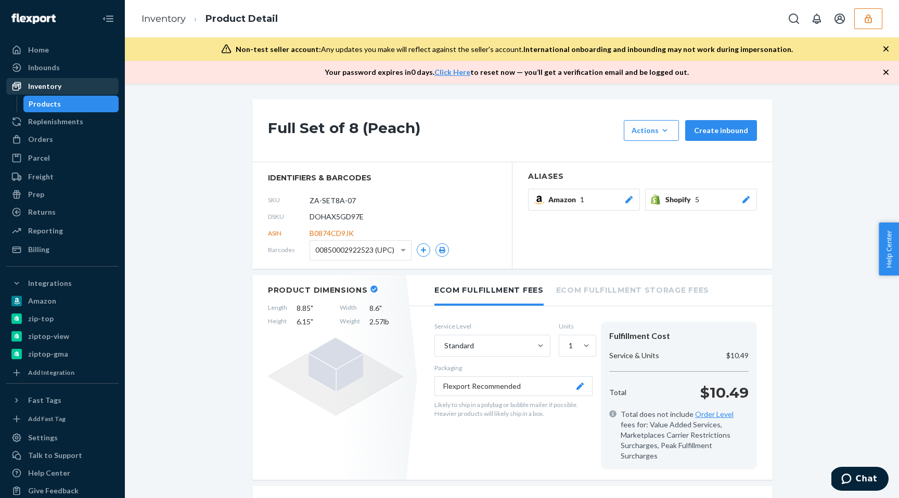
click at [59, 85] on div "Inventory" at bounding box center [44, 86] width 33 height 10
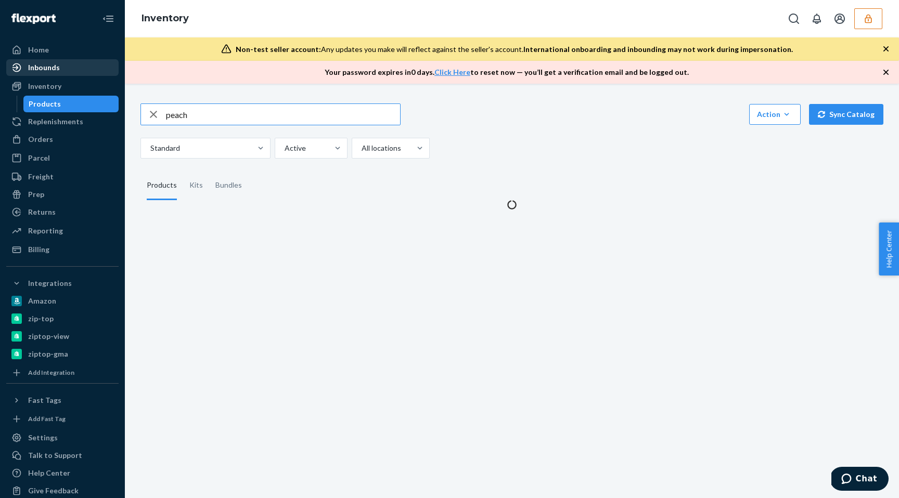
click at [57, 60] on div "Inbounds" at bounding box center [62, 67] width 110 height 15
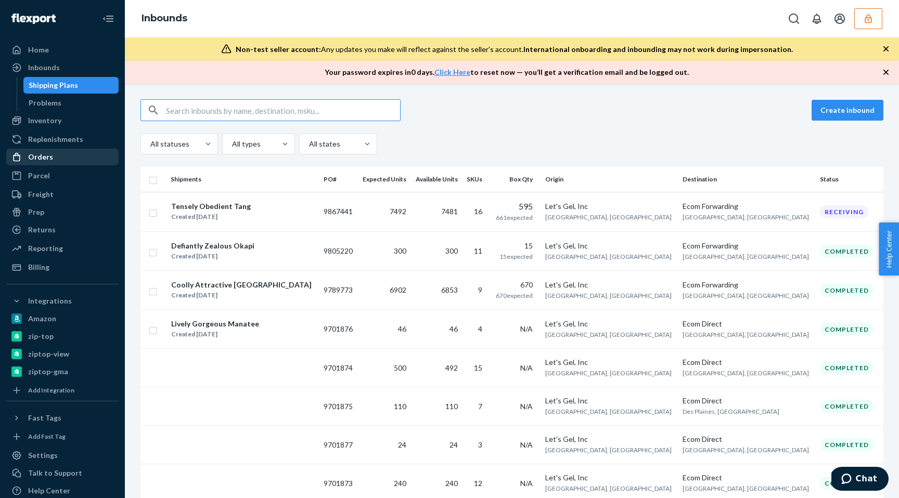
click at [63, 159] on div "Orders" at bounding box center [62, 157] width 110 height 15
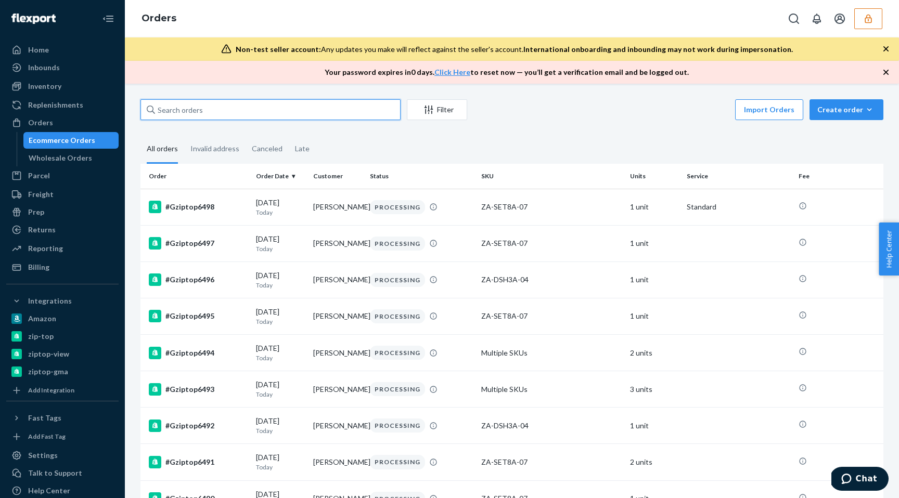
click at [188, 109] on input "text" at bounding box center [270, 109] width 260 height 21
drag, startPoint x: 530, startPoint y: 204, endPoint x: 481, endPoint y: 209, distance: 49.6
click at [481, 209] on td "ZA-SET8A-07" at bounding box center [551, 207] width 149 height 36
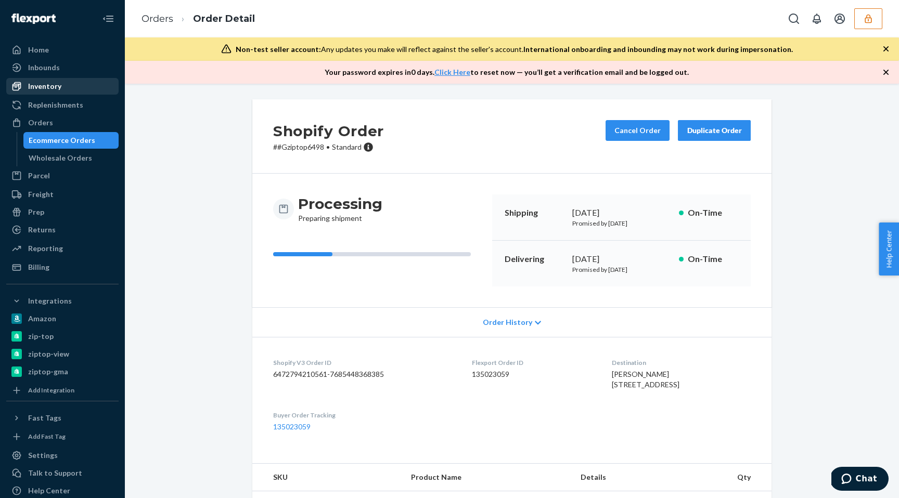
click at [59, 91] on div "Inventory" at bounding box center [44, 86] width 33 height 10
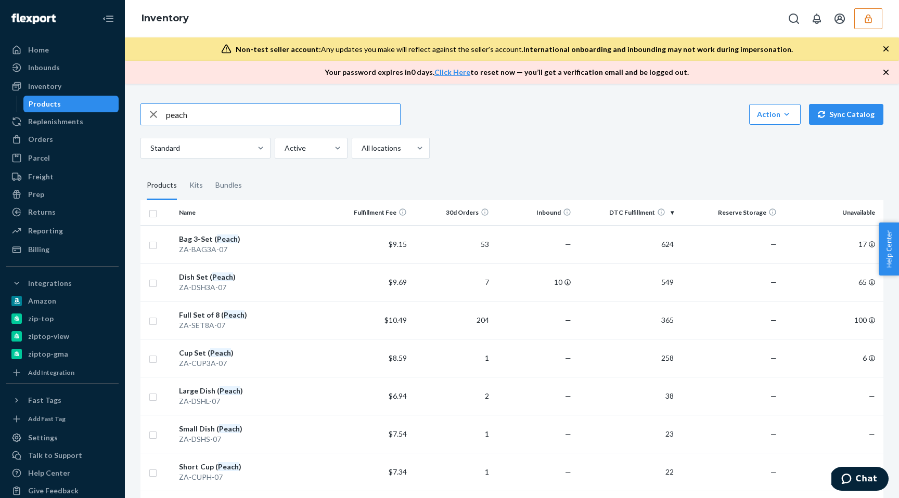
drag, startPoint x: 195, startPoint y: 115, endPoint x: 122, endPoint y: 112, distance: 72.9
click at [122, 112] on div "Home Inbounds Shipping Plans Problems Inventory Products Replenishments Orders …" at bounding box center [449, 249] width 899 height 498
type input "za-set-"
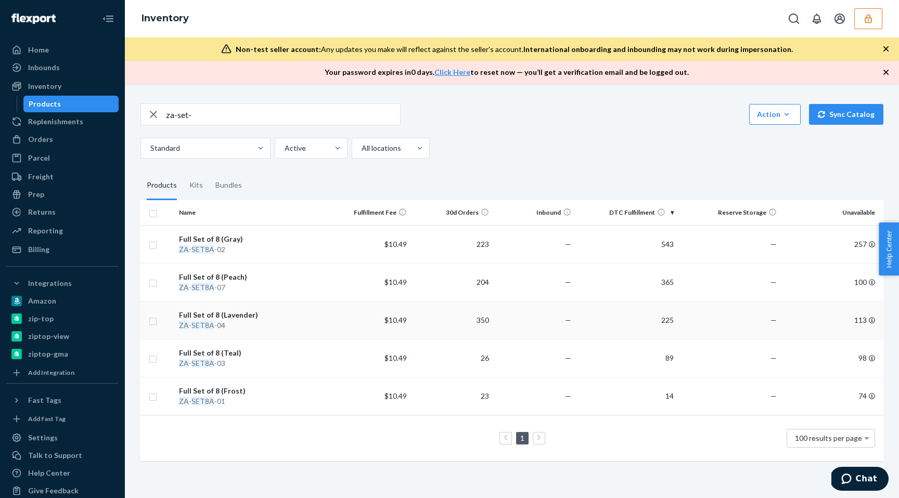
click at [261, 323] on div "ZA - SET8A -04" at bounding box center [252, 325] width 146 height 10
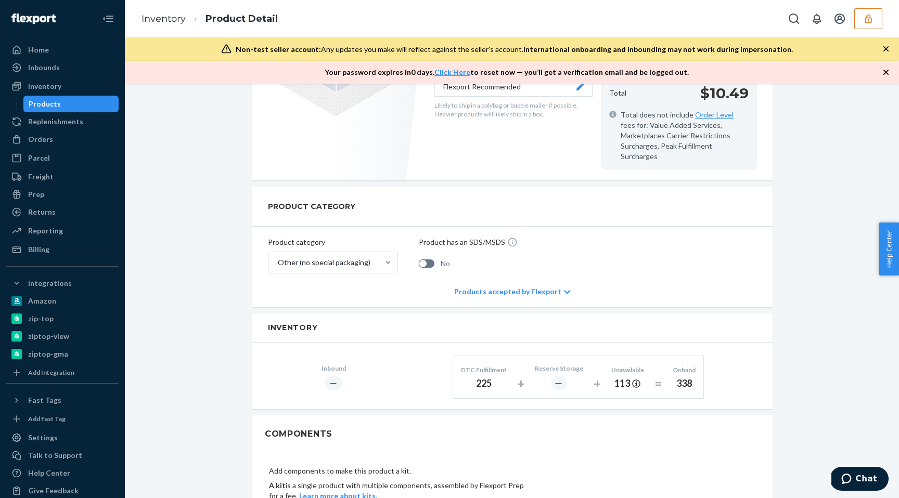
scroll to position [306, 0]
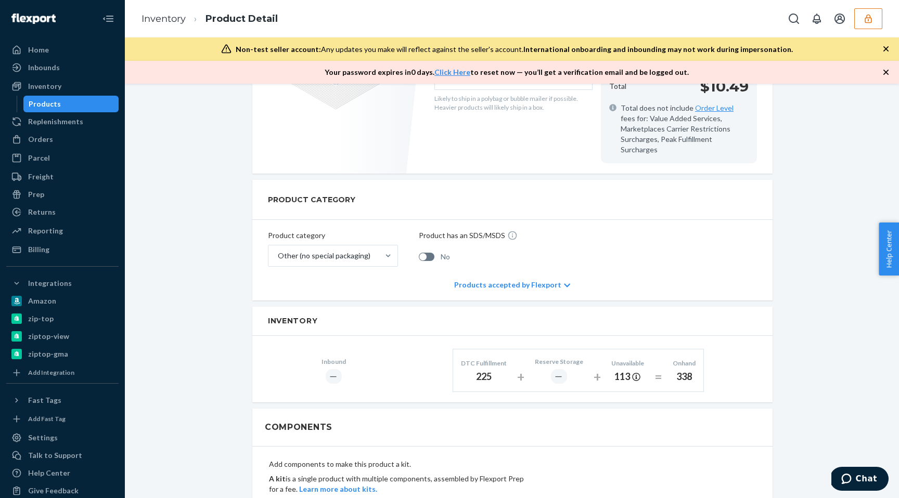
click at [486, 370] on div "225" at bounding box center [484, 377] width 46 height 14
click at [485, 371] on div "225" at bounding box center [484, 377] width 46 height 14
click at [630, 370] on div "113" at bounding box center [627, 377] width 33 height 14
click at [627, 359] on div "Unavailable" at bounding box center [627, 363] width 33 height 9
click at [684, 370] on div "338" at bounding box center [683, 377] width 23 height 14
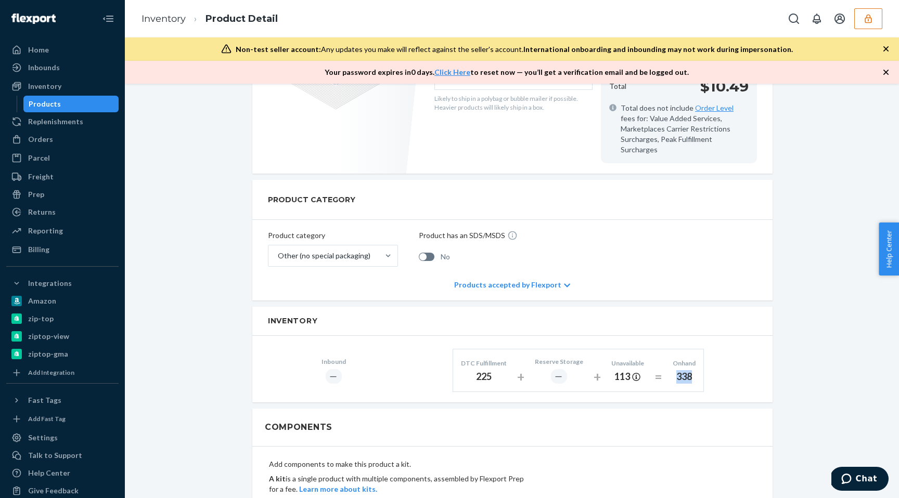
click at [684, 370] on div "338" at bounding box center [683, 377] width 23 height 14
click at [57, 142] on div "Orders" at bounding box center [62, 139] width 110 height 15
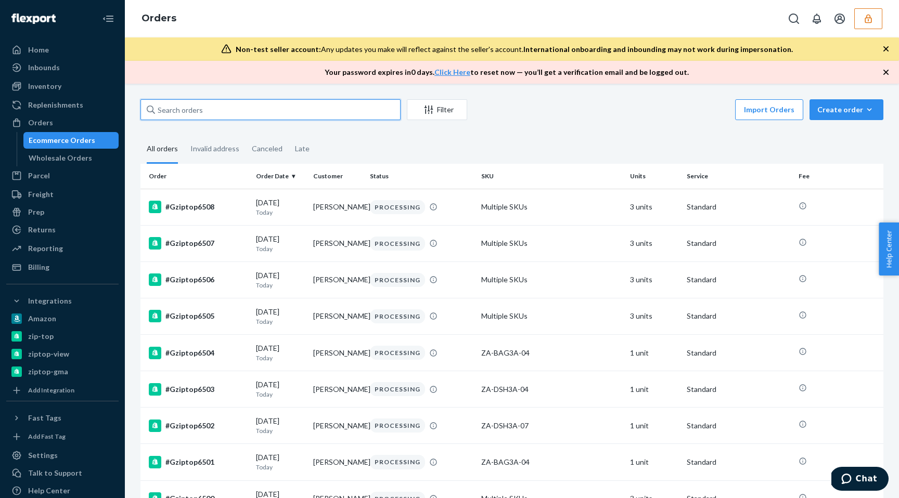
click at [220, 109] on input "text" at bounding box center [270, 109] width 260 height 21
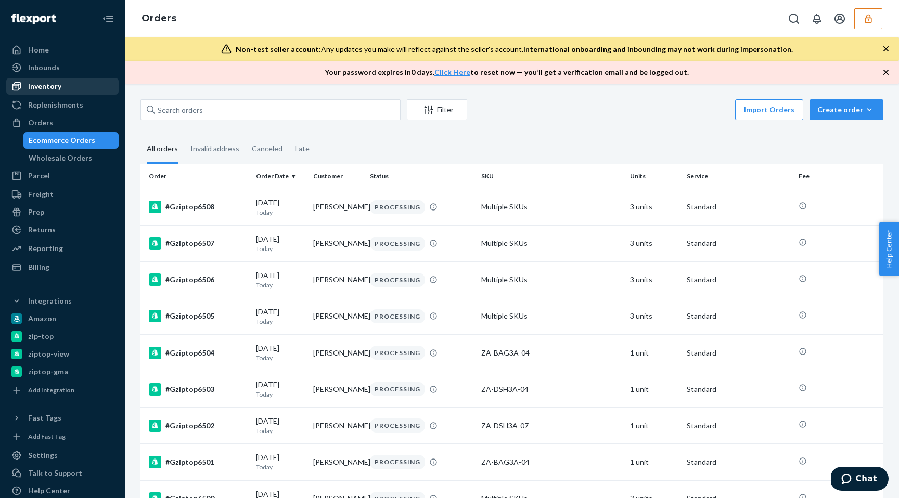
click at [59, 87] on div "Inventory" at bounding box center [44, 86] width 33 height 10
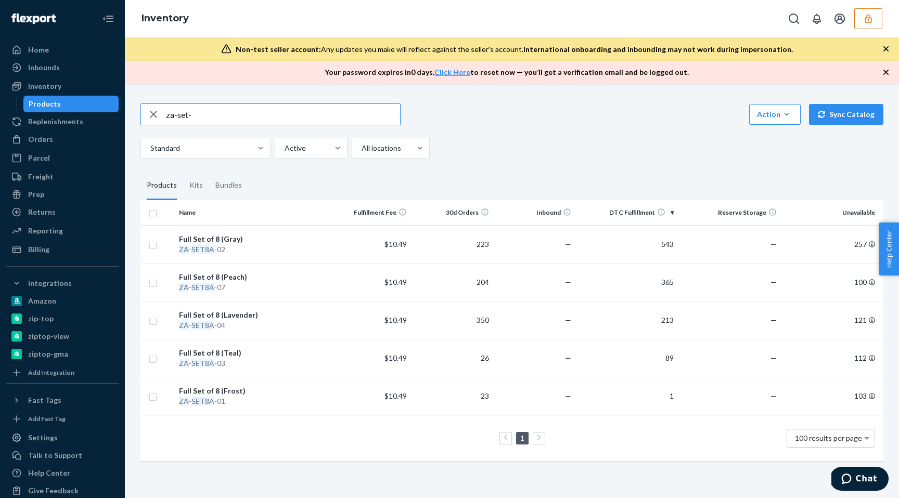
drag, startPoint x: 210, startPoint y: 121, endPoint x: 136, endPoint y: 107, distance: 75.3
click at [136, 107] on div "za-set- Action Create product Create kit or bundle Bulk create products Bulk up…" at bounding box center [512, 281] width 758 height 381
type input "zip top 3"
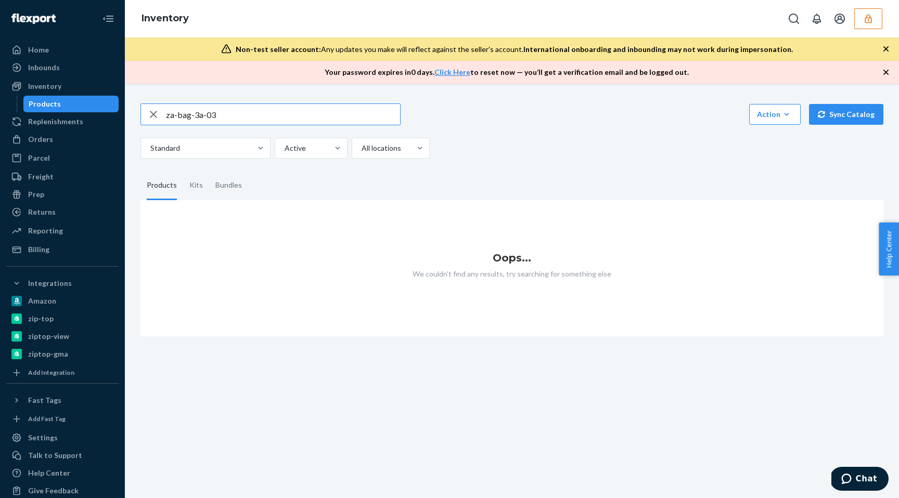
click at [193, 113] on input "za-bag-3a-03" at bounding box center [283, 114] width 234 height 21
type input "za-bag3a-03"
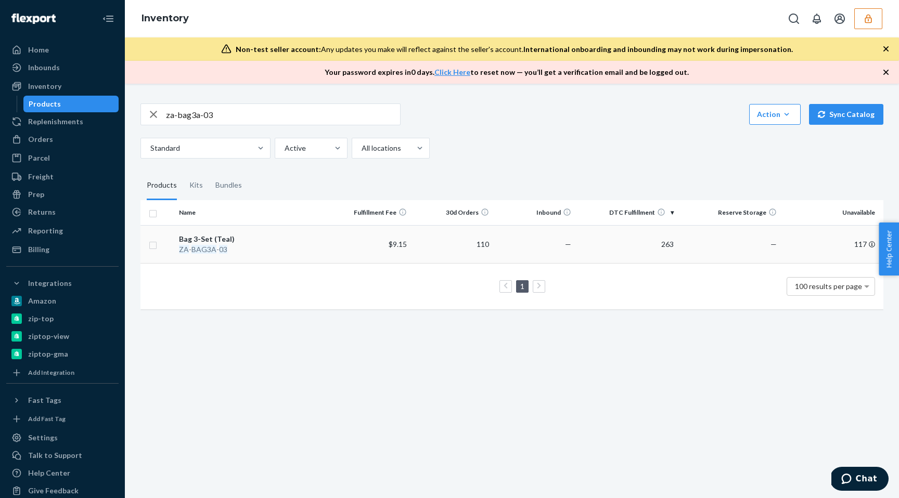
click at [316, 239] on div "Bag 3-Set (Teal)" at bounding box center [252, 239] width 146 height 10
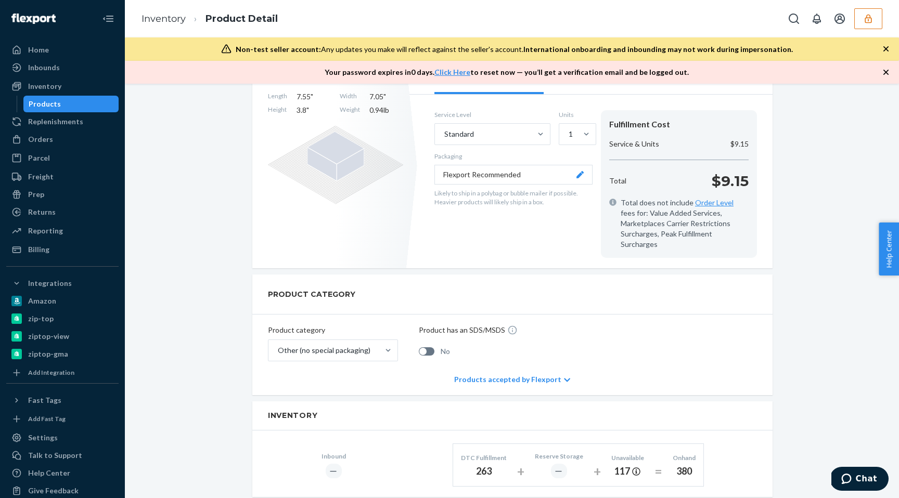
scroll to position [346, 0]
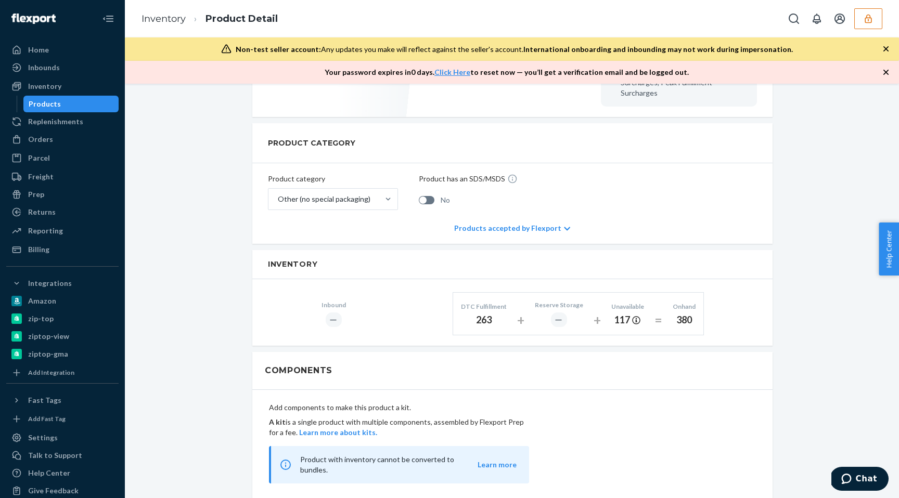
click at [687, 314] on div "380" at bounding box center [683, 321] width 23 height 14
drag, startPoint x: 677, startPoint y: 312, endPoint x: 689, endPoint y: 312, distance: 11.4
click at [689, 314] on div "380" at bounding box center [683, 321] width 23 height 14
